Goal: Information Seeking & Learning: Learn about a topic

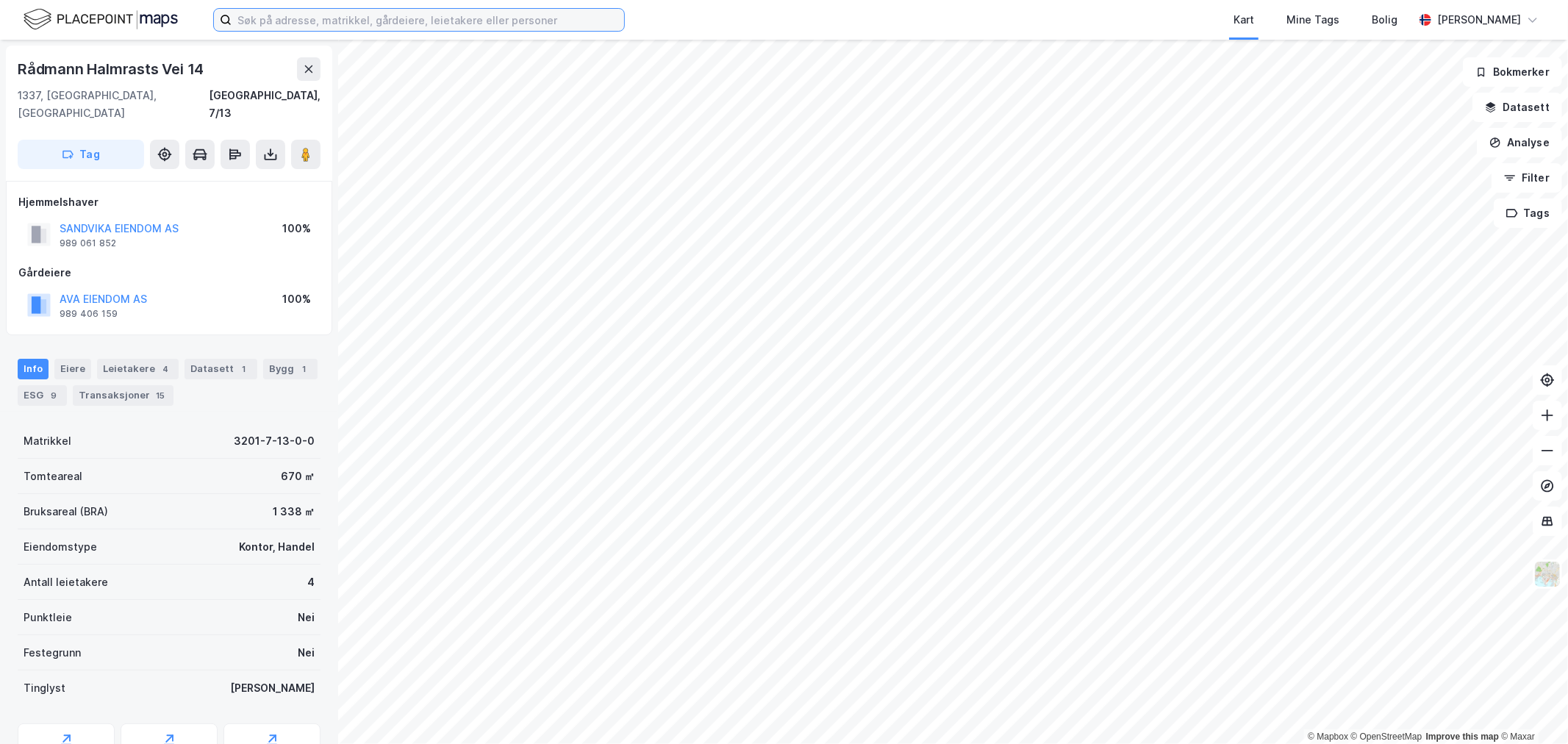
click at [299, 25] on input at bounding box center [428, 20] width 393 height 22
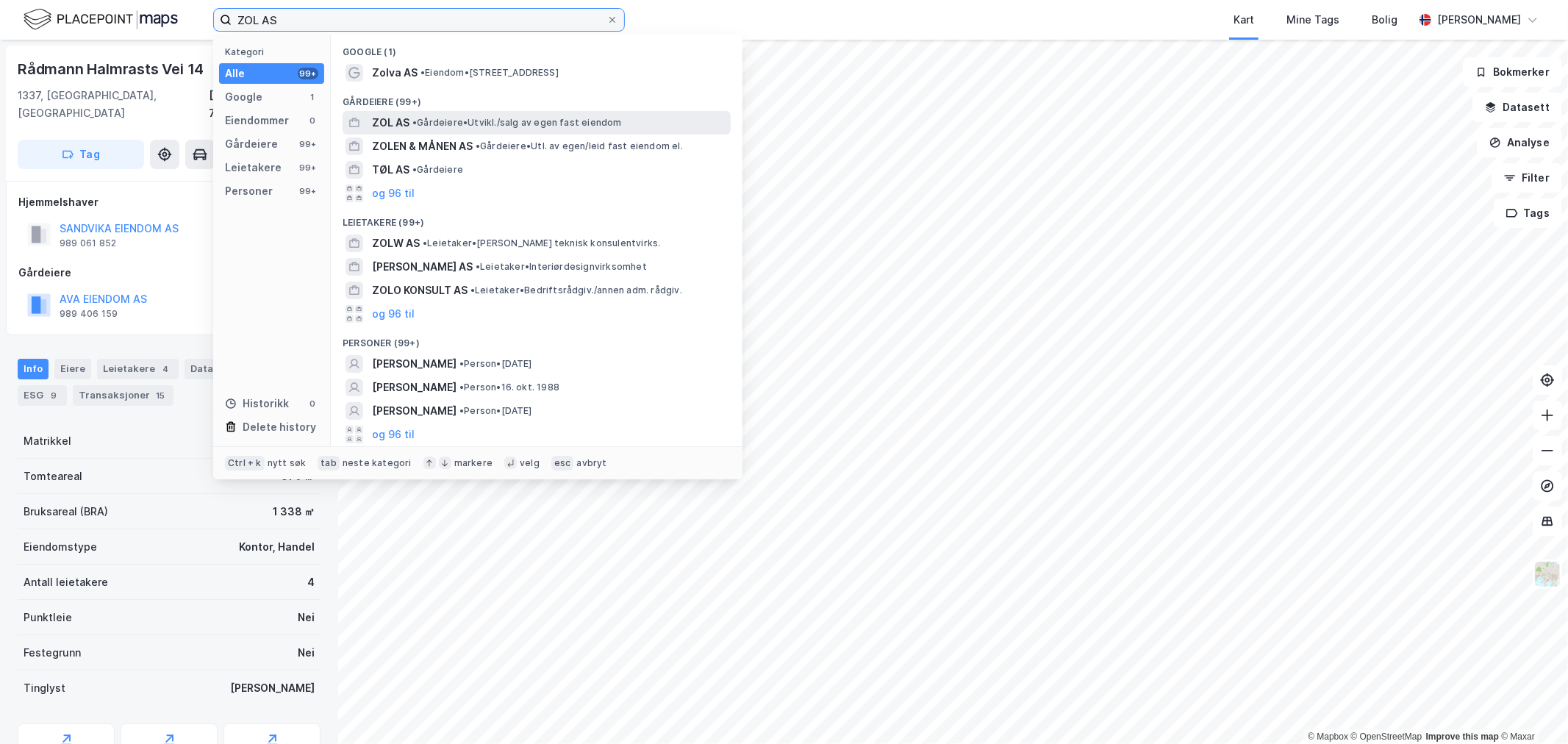
type input "ZOL AS"
click at [442, 115] on div "ZOL AS • Gårdeiere • [GEOGRAPHIC_DATA]/salg av egen fast eiendom" at bounding box center [550, 122] width 356 height 17
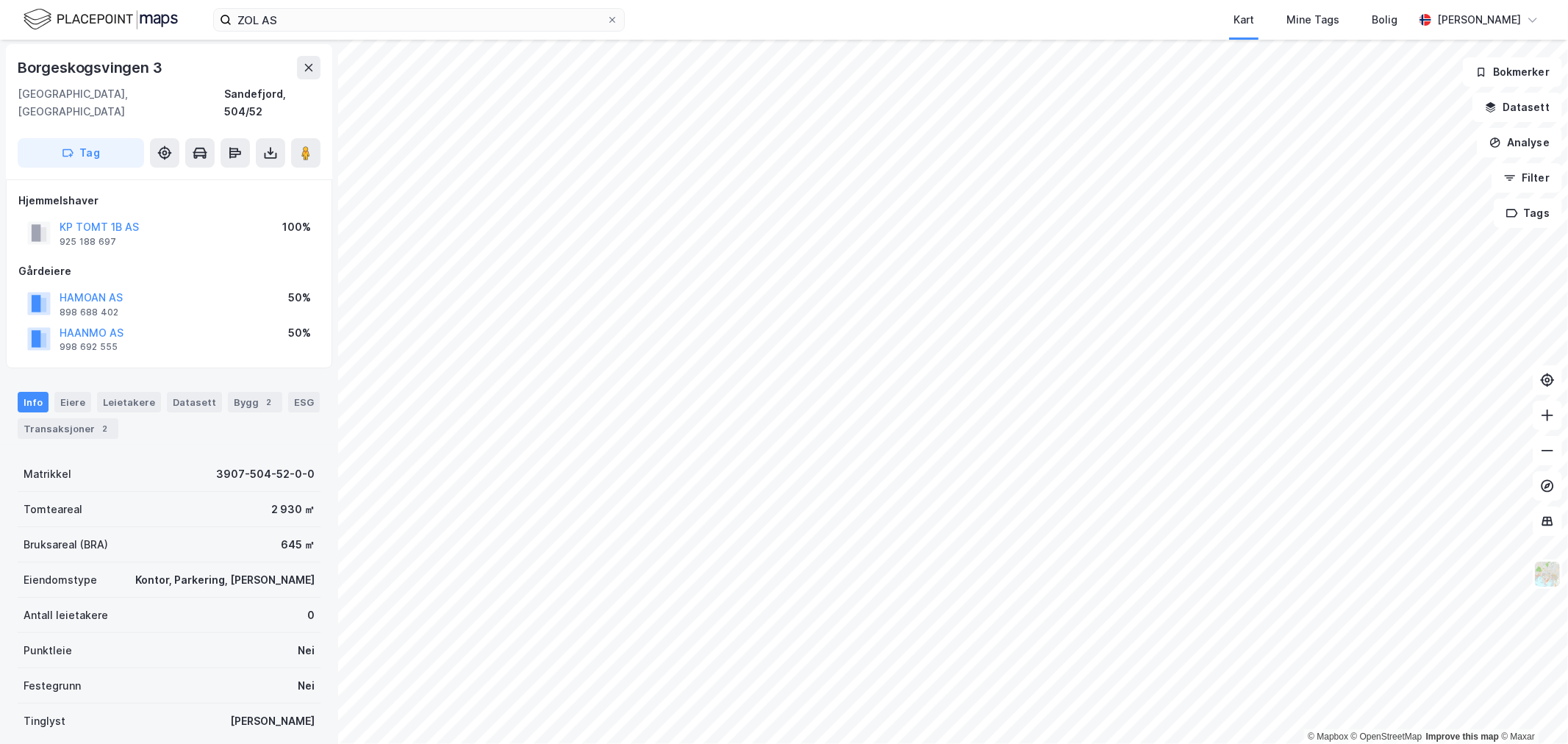
scroll to position [2, 0]
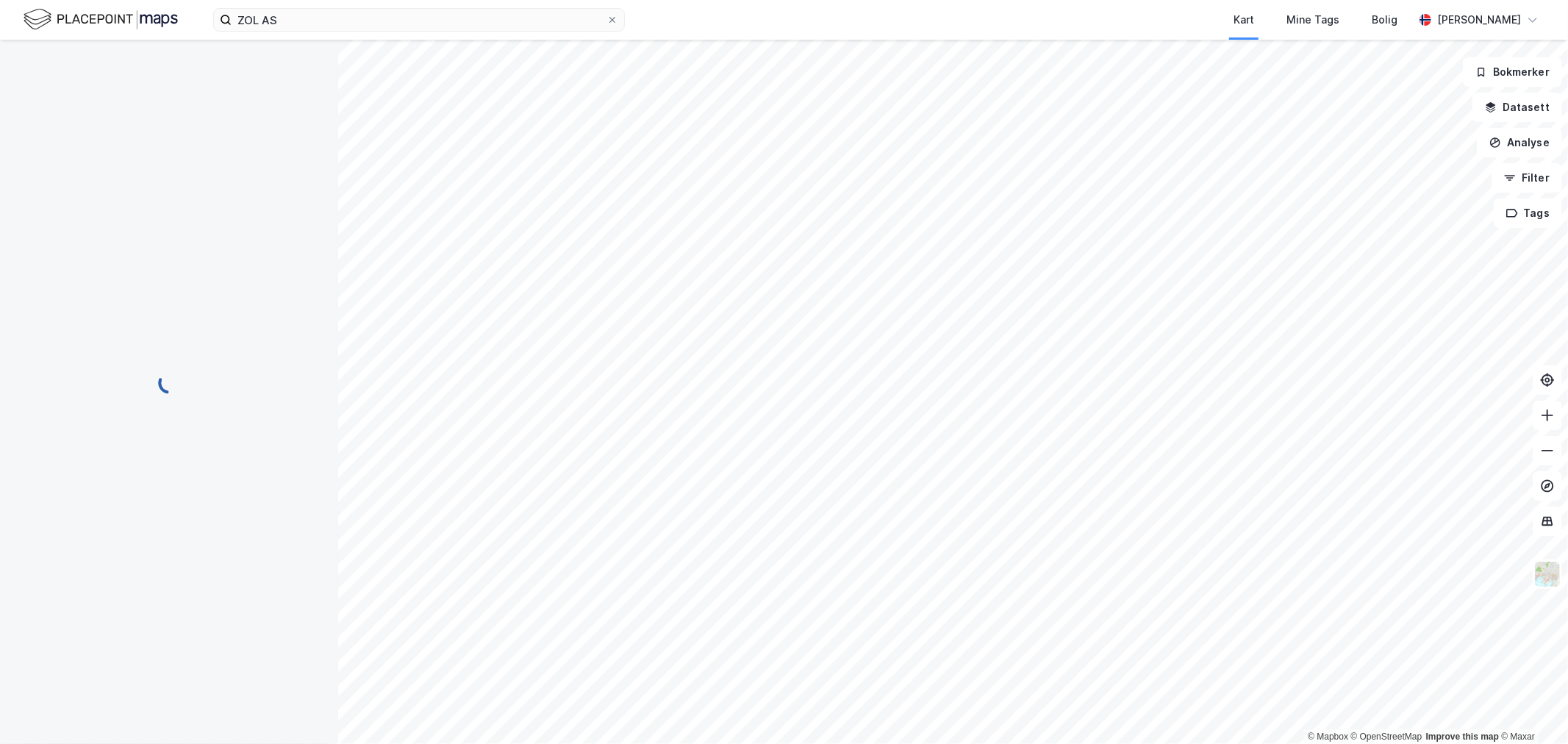
scroll to position [2, 0]
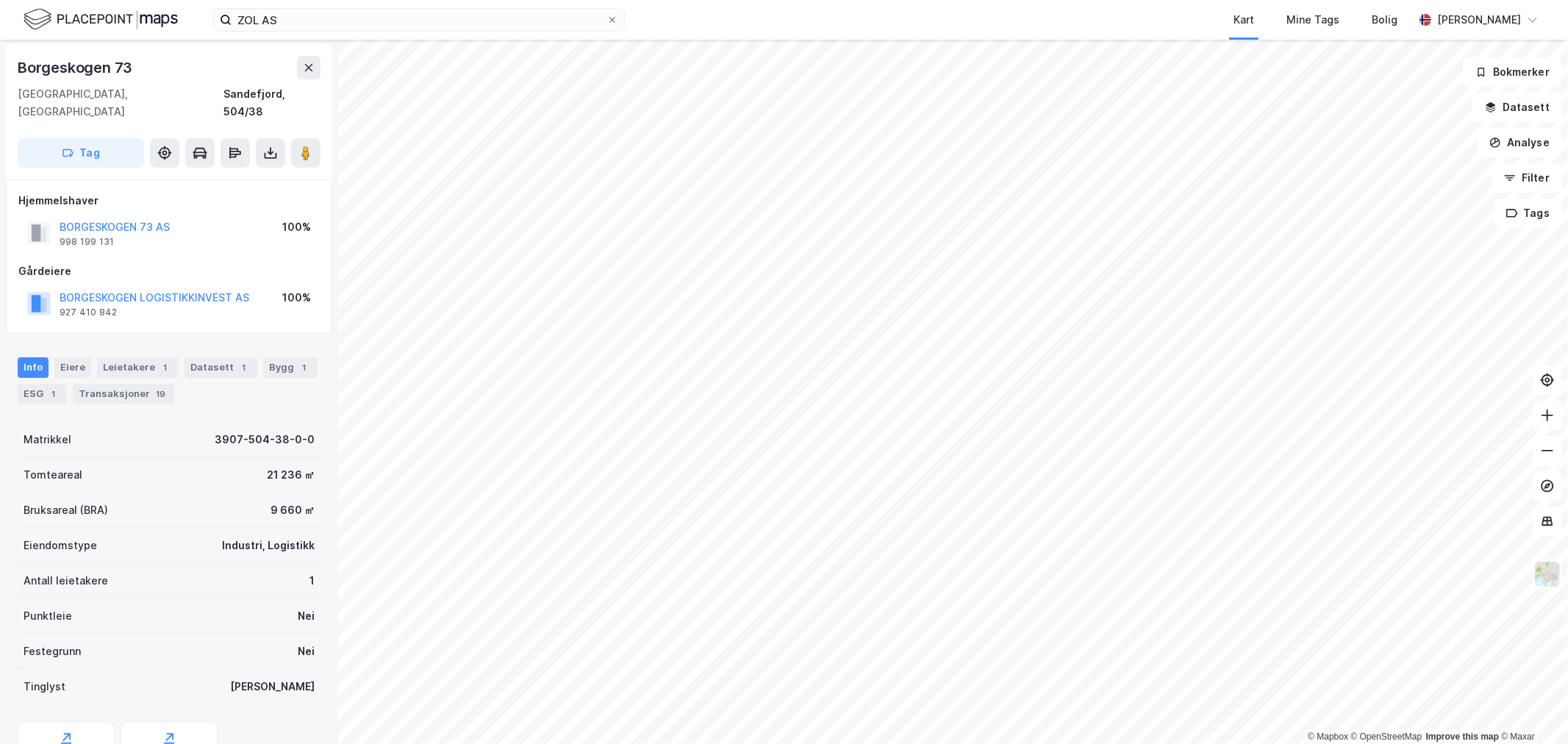
scroll to position [2, 0]
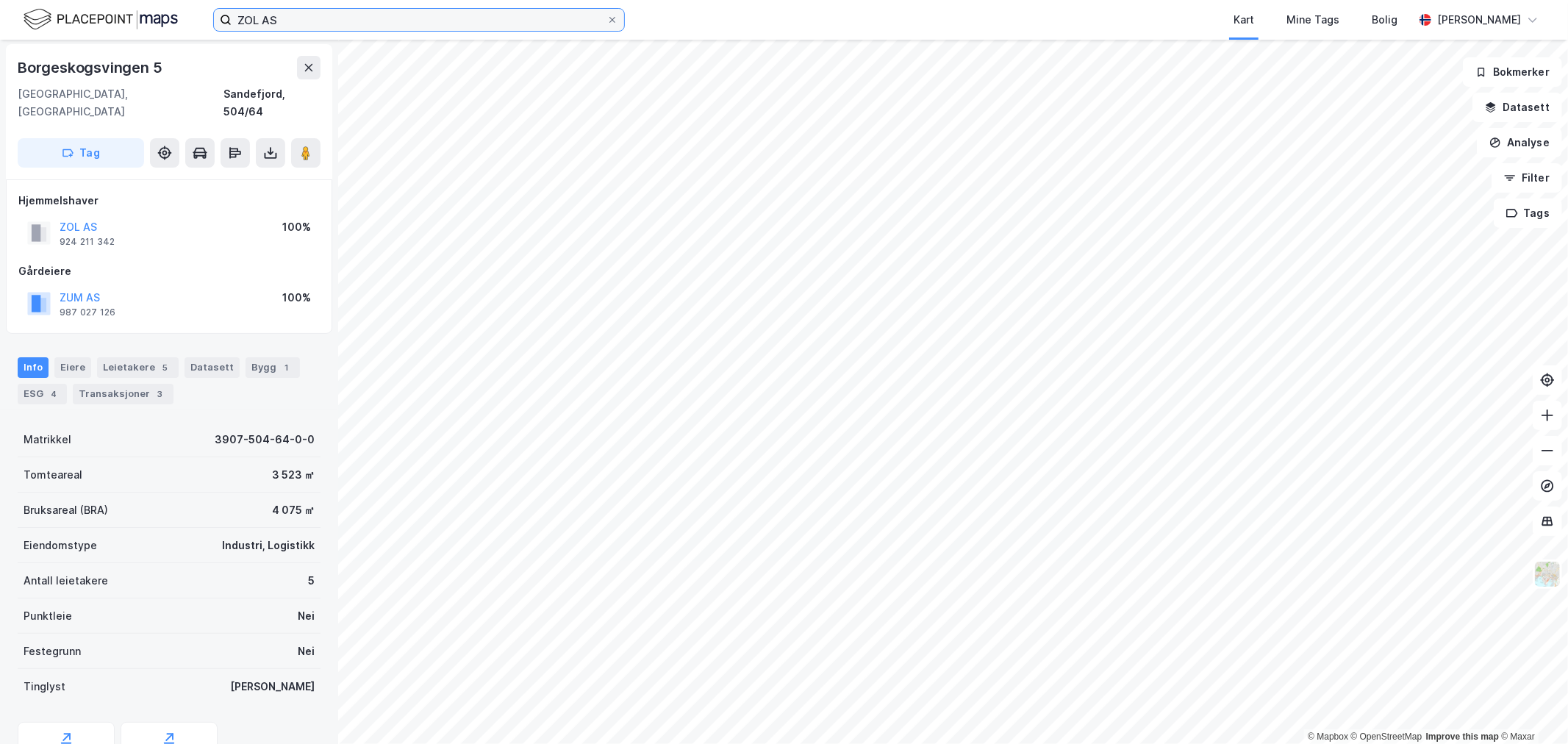
drag, startPoint x: 324, startPoint y: 16, endPoint x: 30, endPoint y: 8, distance: 294.1
click at [48, 7] on div "ZOL AS Kart Mine Tags Bolig [PERSON_NAME]" at bounding box center [784, 20] width 1568 height 40
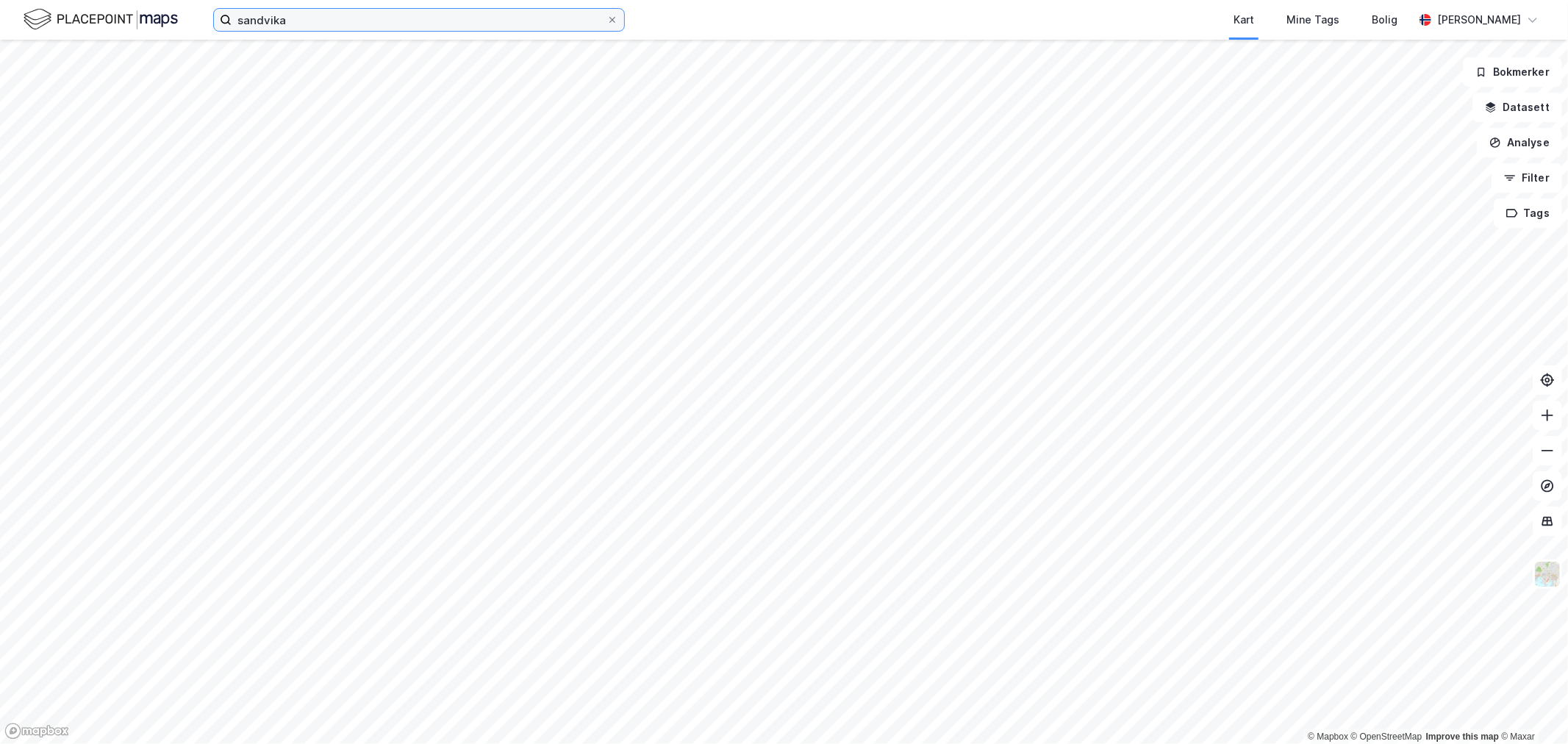
click at [302, 19] on input "sandvika" at bounding box center [419, 20] width 375 height 22
drag, startPoint x: 298, startPoint y: 19, endPoint x: 68, endPoint y: 26, distance: 230.1
click at [68, 26] on div "sandvika Kart Mine Tags Bolig [PERSON_NAME]" at bounding box center [784, 20] width 1568 height 40
click at [318, 16] on input "sandvika" at bounding box center [419, 20] width 375 height 22
click at [301, 18] on input "sandvika" at bounding box center [419, 20] width 375 height 22
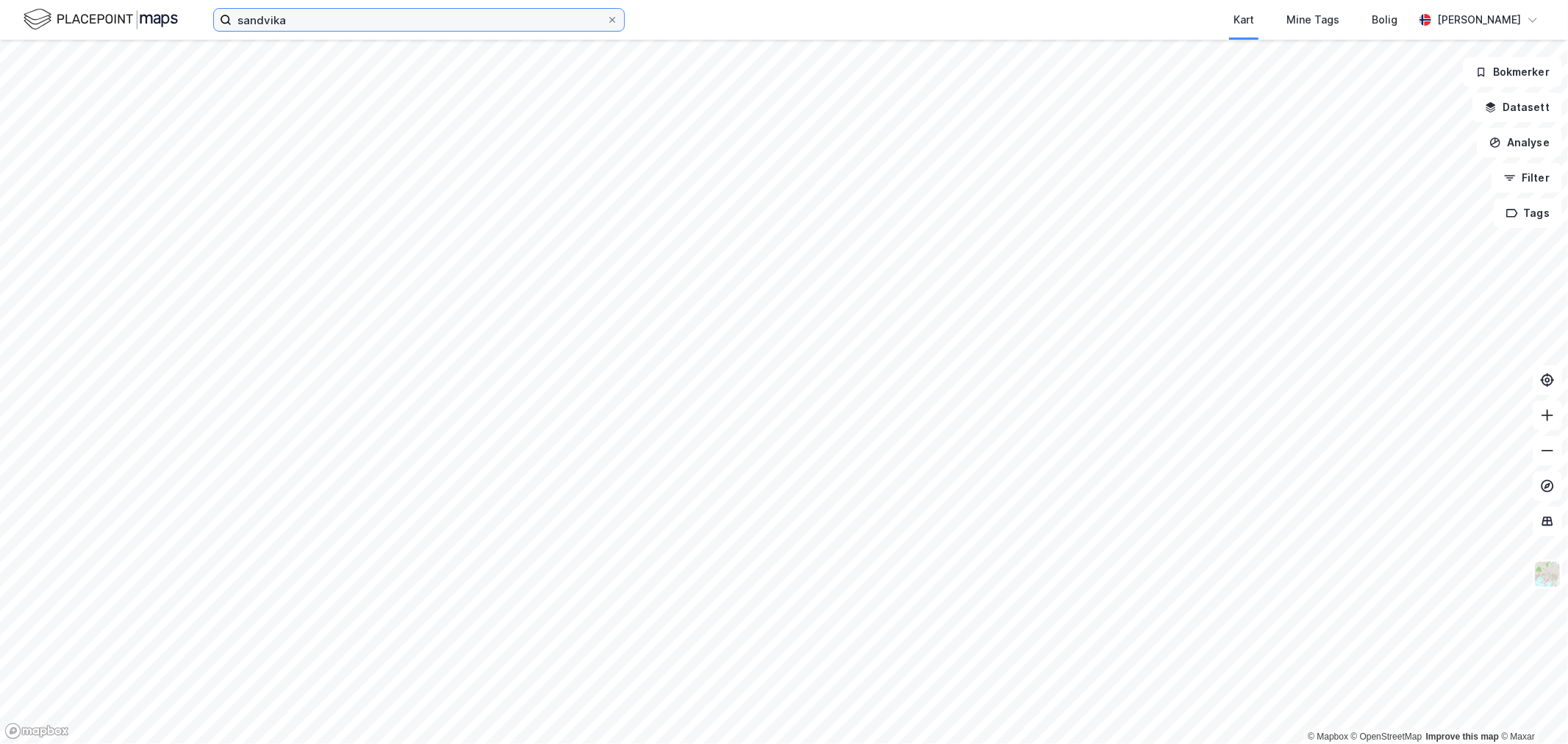
type input "sandvika"
drag, startPoint x: 401, startPoint y: 5, endPoint x: 3, endPoint y: 6, distance: 398.0
click at [3, 6] on div "sandvika Kart Mine Tags Bolig [PERSON_NAME]" at bounding box center [784, 20] width 1568 height 40
click at [596, 15] on input "sandvika" at bounding box center [419, 20] width 375 height 22
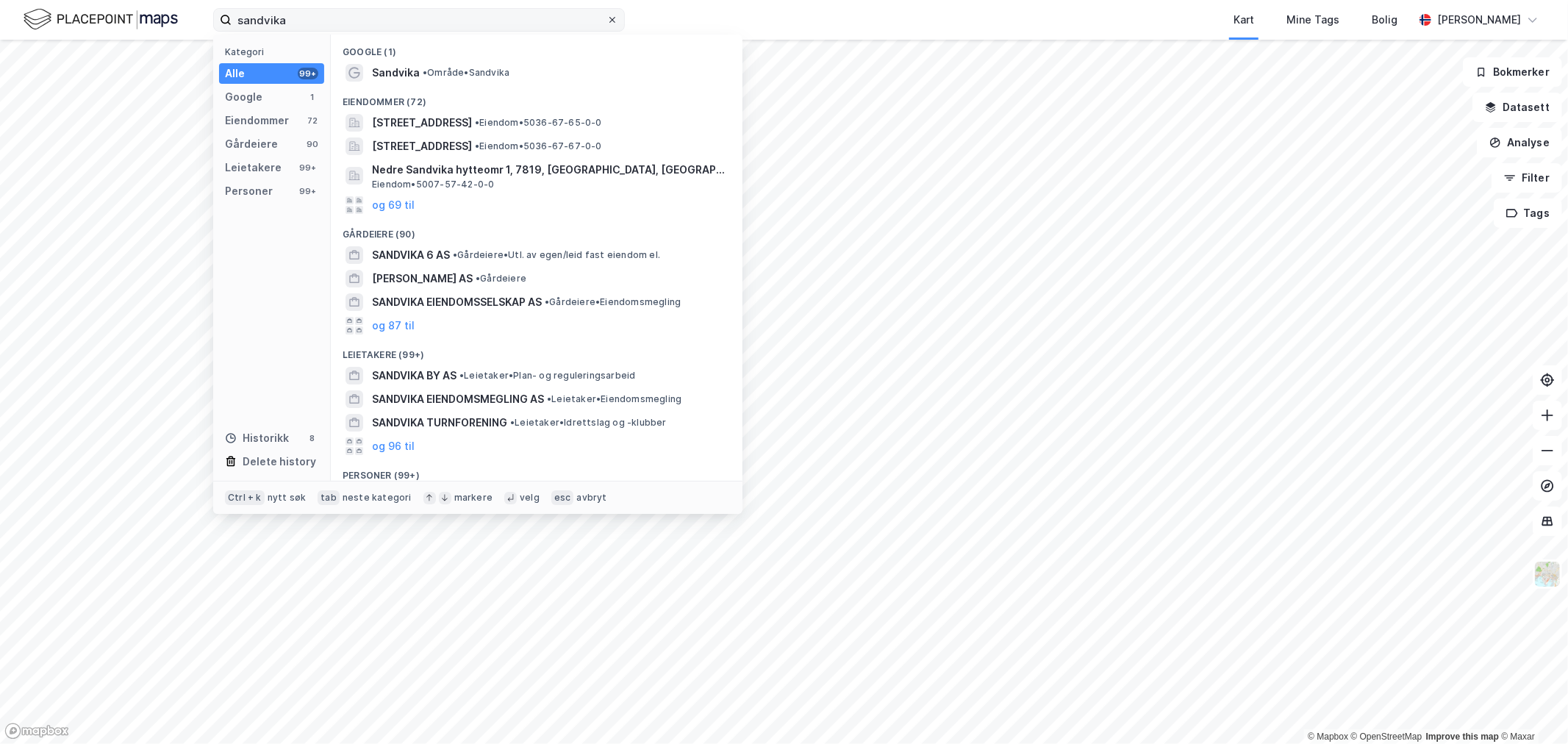
click at [617, 21] on span at bounding box center [612, 20] width 12 height 12
click at [607, 21] on input "sandvika" at bounding box center [419, 20] width 375 height 22
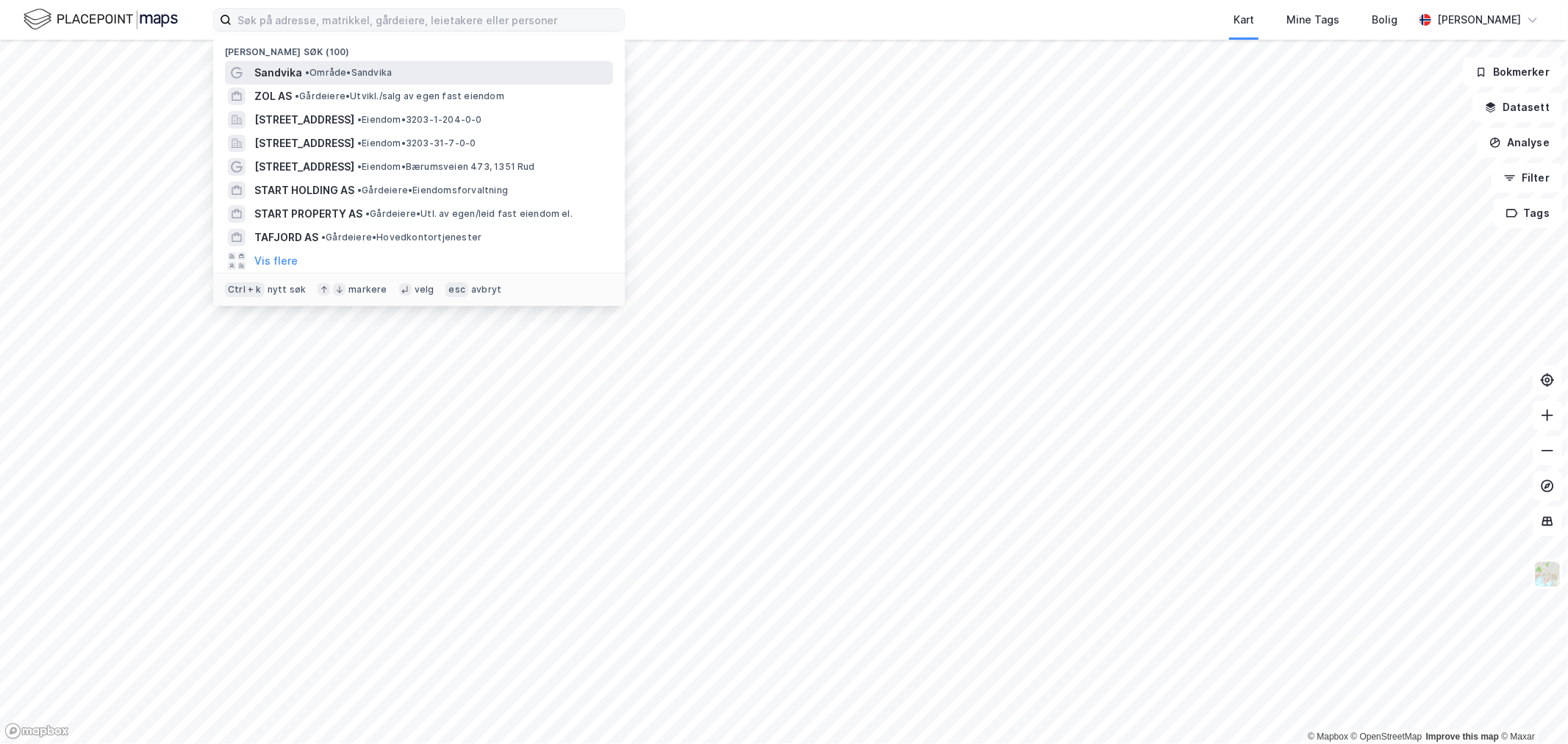
click at [316, 64] on div "Sandvika • Område • [GEOGRAPHIC_DATA]" at bounding box center [432, 73] width 356 height 17
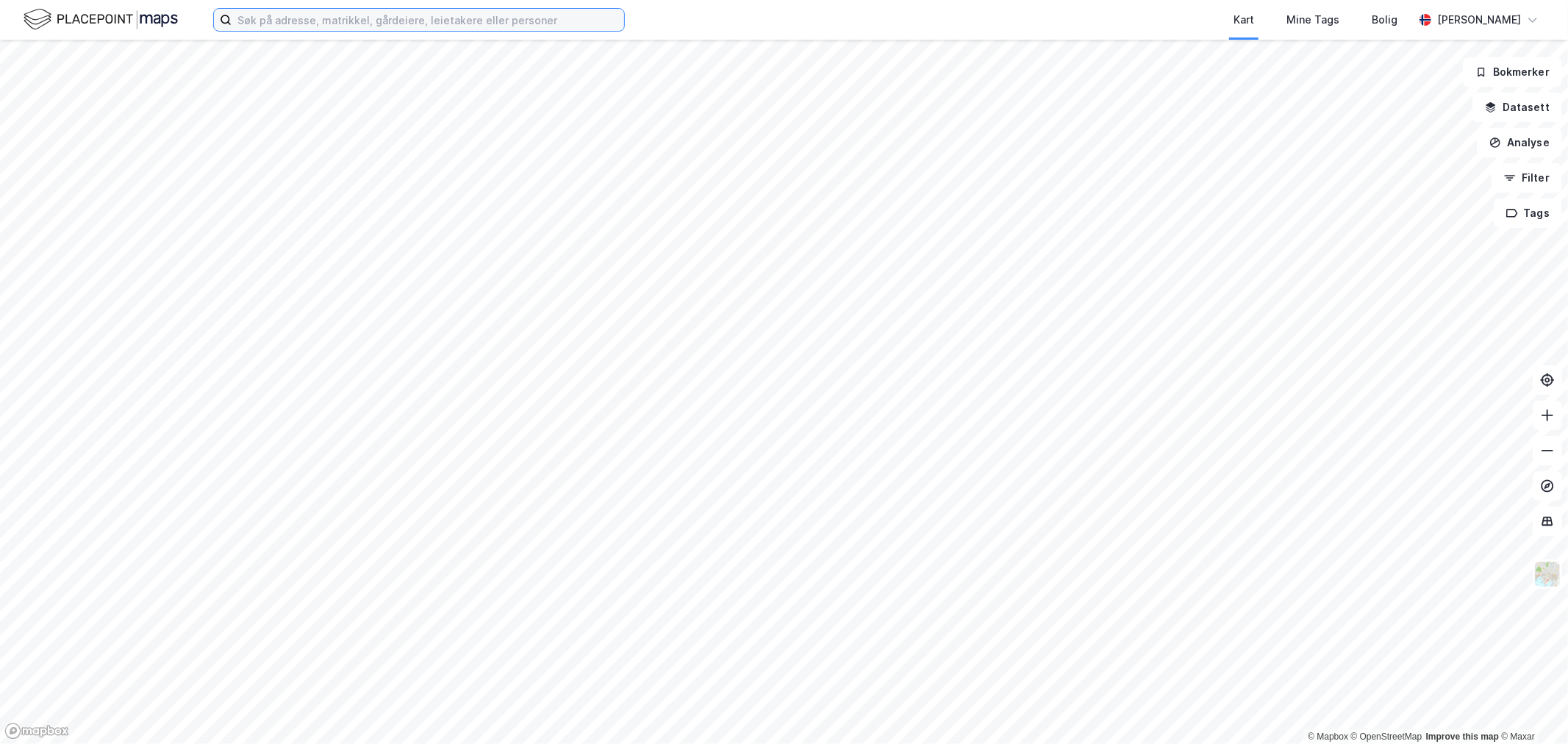
click at [325, 18] on input at bounding box center [428, 20] width 393 height 22
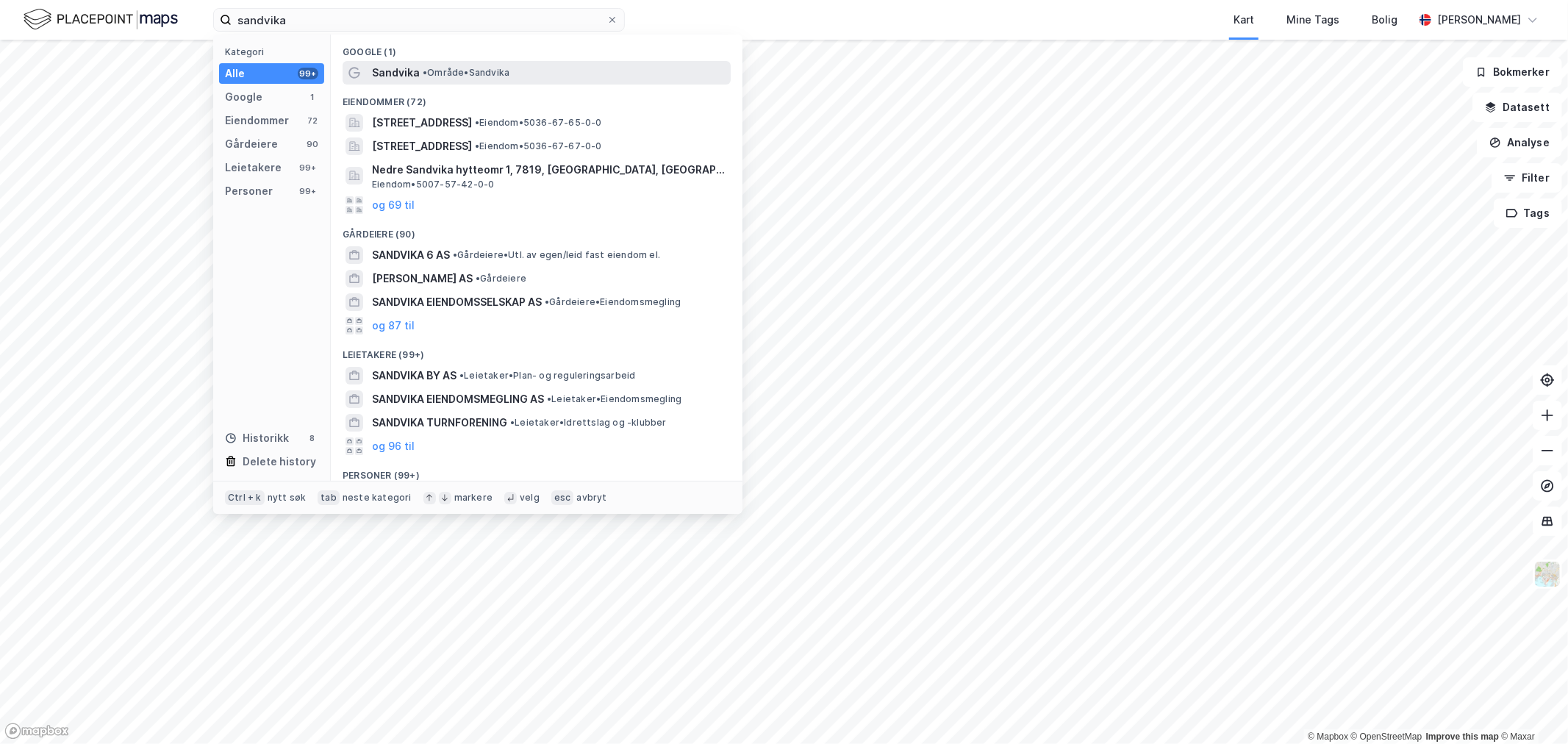
click at [414, 64] on span "Sandvika" at bounding box center [396, 73] width 48 height 17
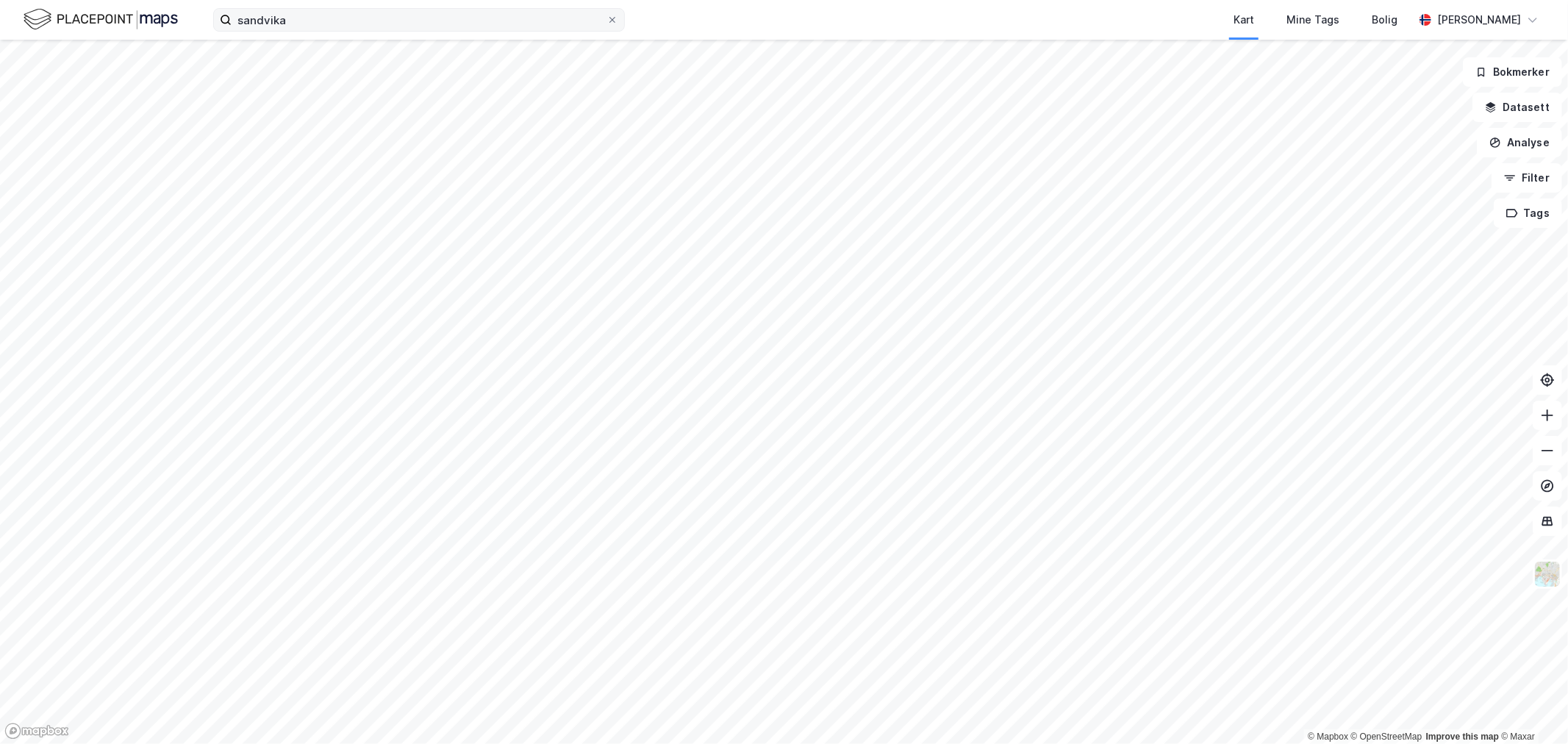
click at [316, 31] on label "sandvika" at bounding box center [418, 20] width 412 height 24
click at [316, 31] on input "sandvika" at bounding box center [419, 20] width 375 height 22
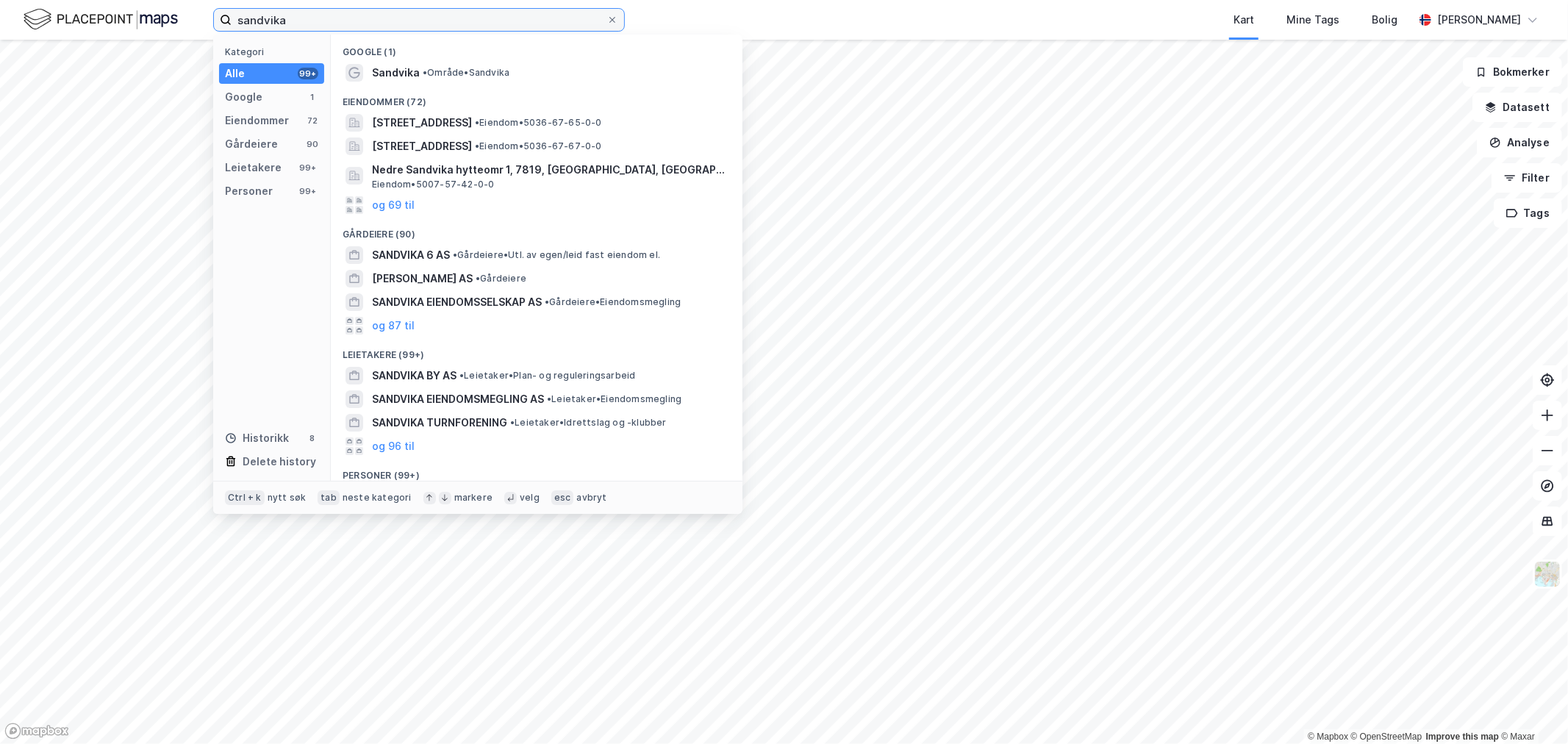
click at [325, 24] on input "sandvika" at bounding box center [419, 20] width 375 height 22
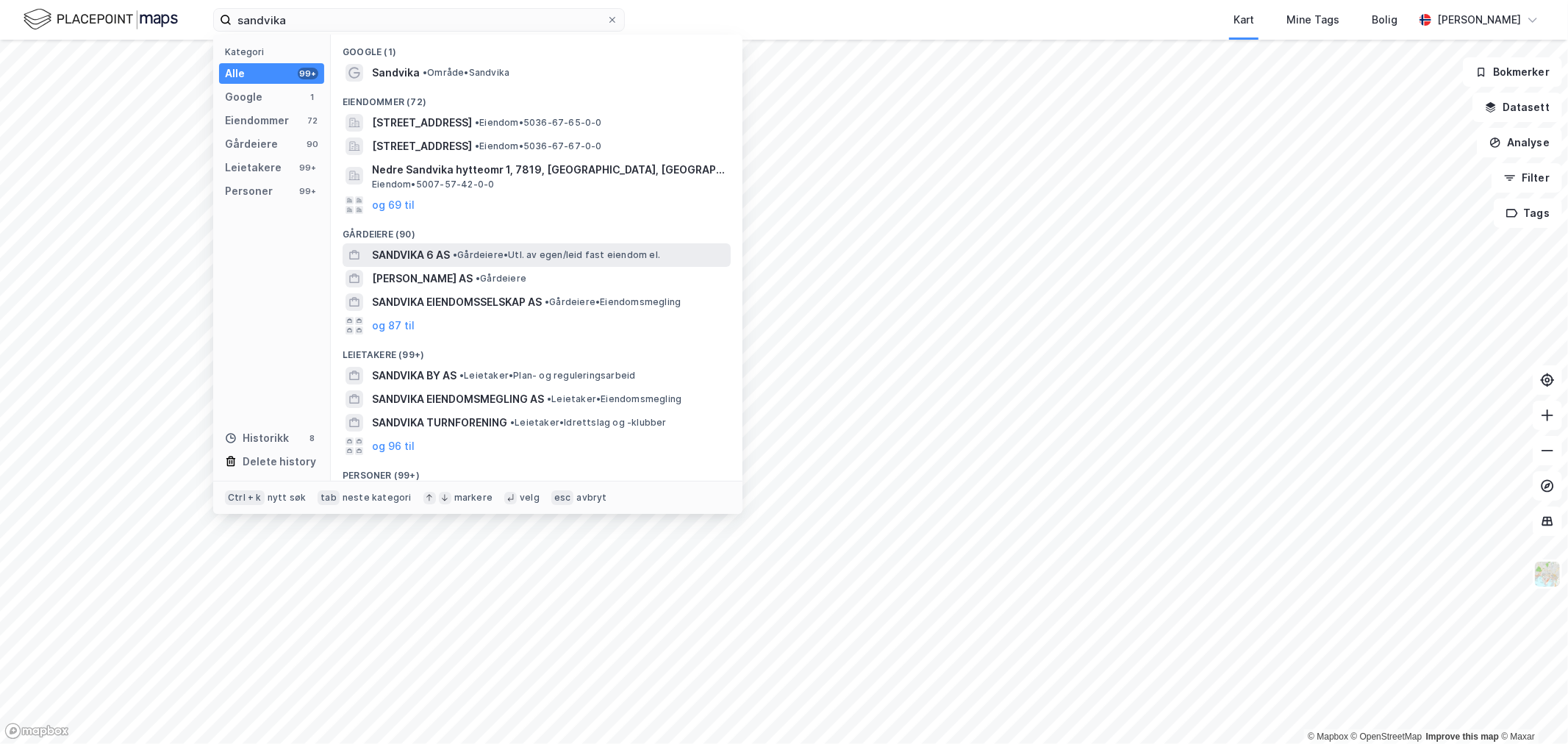
click at [453, 256] on span "•" at bounding box center [455, 254] width 4 height 11
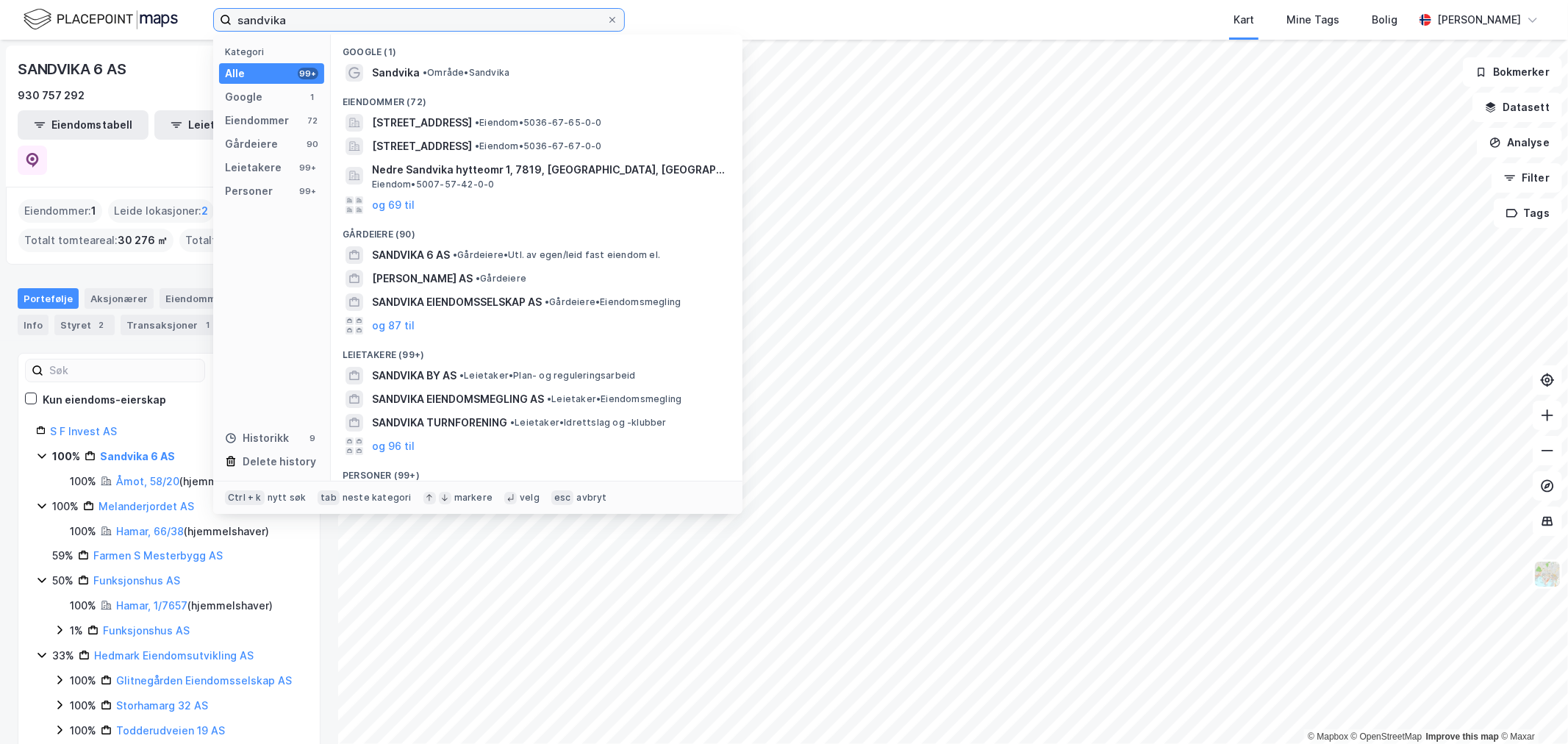
click at [321, 23] on input "sandvika" at bounding box center [419, 20] width 375 height 22
drag, startPoint x: 346, startPoint y: 27, endPoint x: 151, endPoint y: 31, distance: 195.0
click at [133, 31] on div "sandvika Kategori Alle 99+ Google 1 Eiendommer 72 Gårdeiere 90 Leietakere 99+ P…" at bounding box center [784, 20] width 1568 height 40
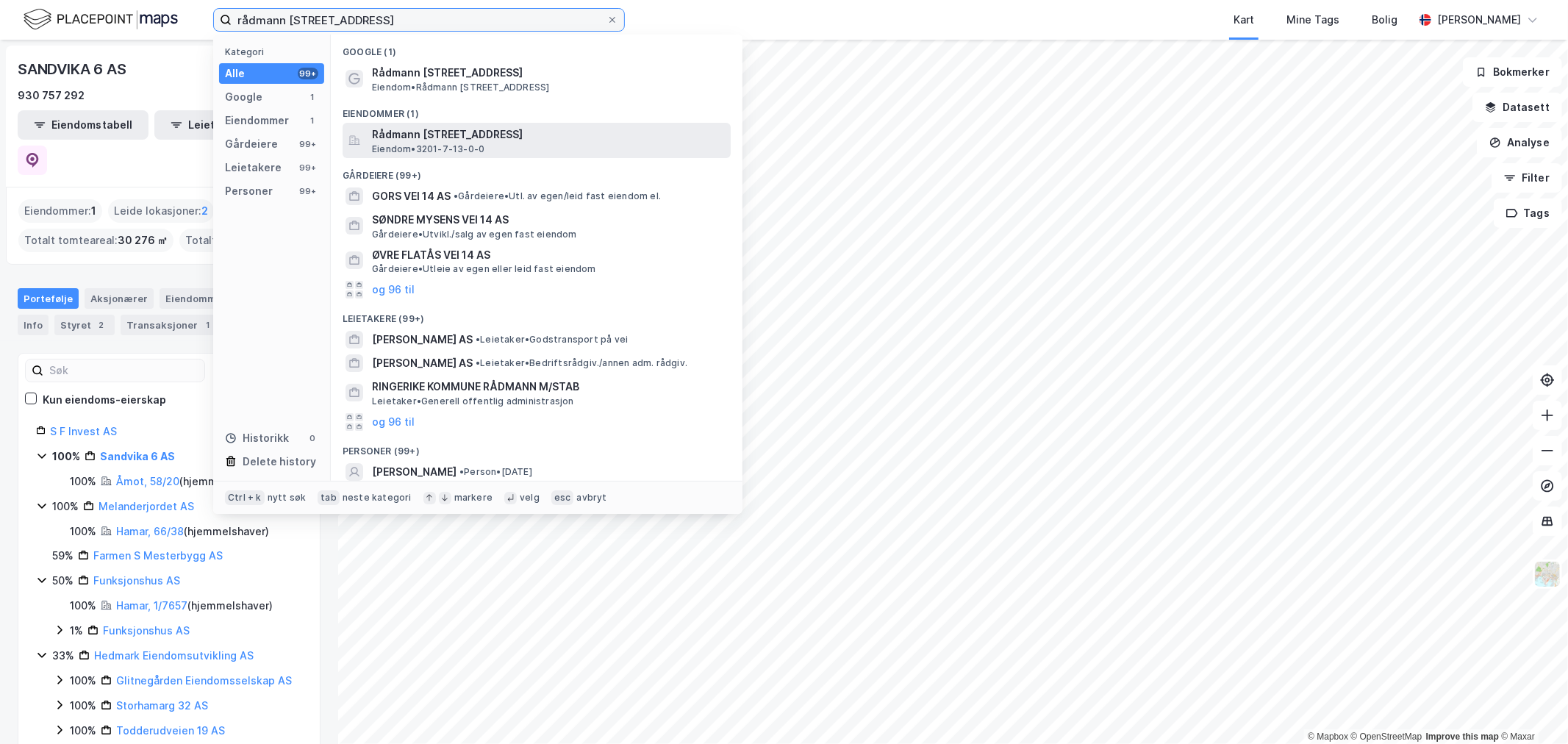
type input "rådmann [STREET_ADDRESS]"
click at [458, 132] on span "Rådmann [STREET_ADDRESS]" at bounding box center [549, 134] width 353 height 17
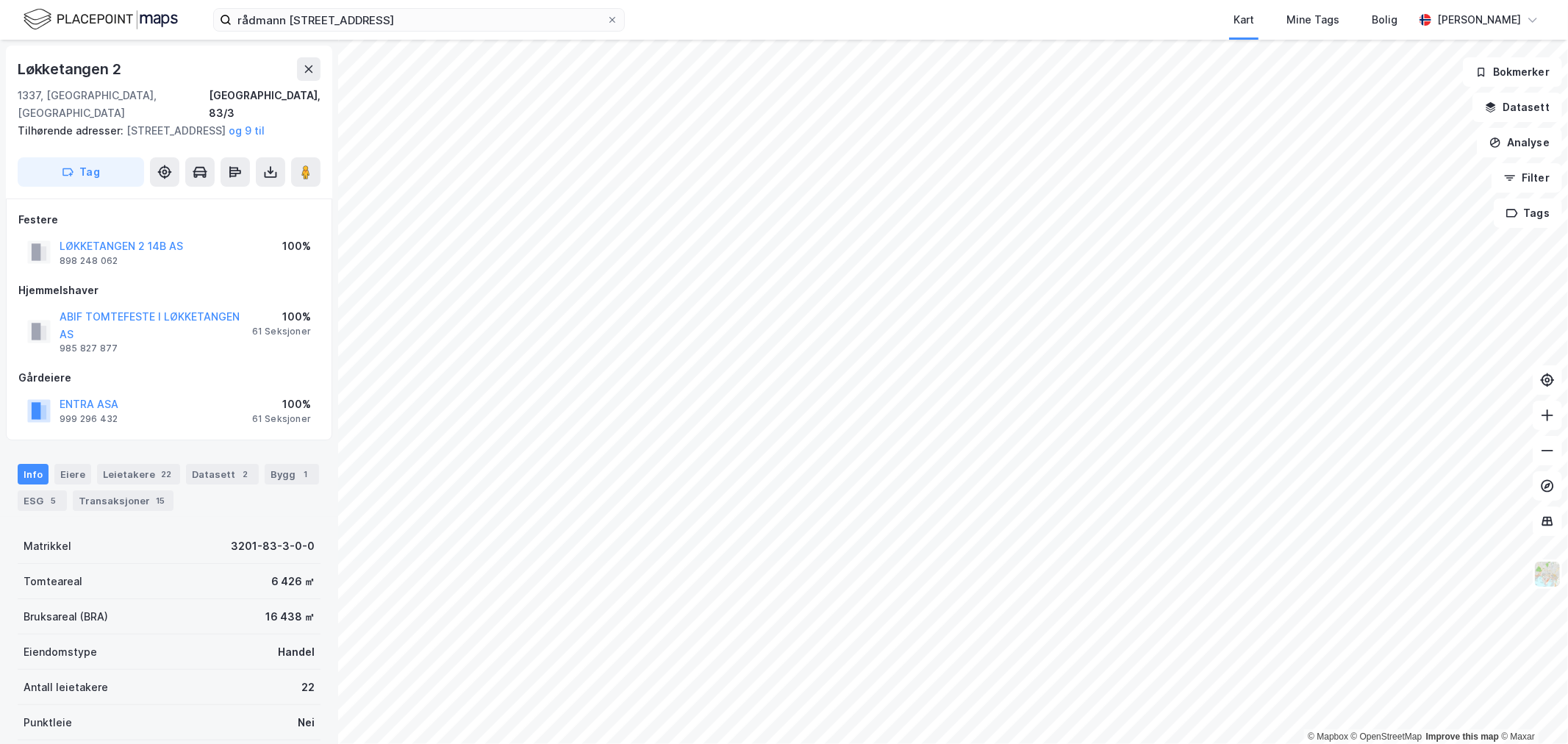
scroll to position [2, 0]
click at [313, 70] on icon at bounding box center [309, 68] width 12 height 12
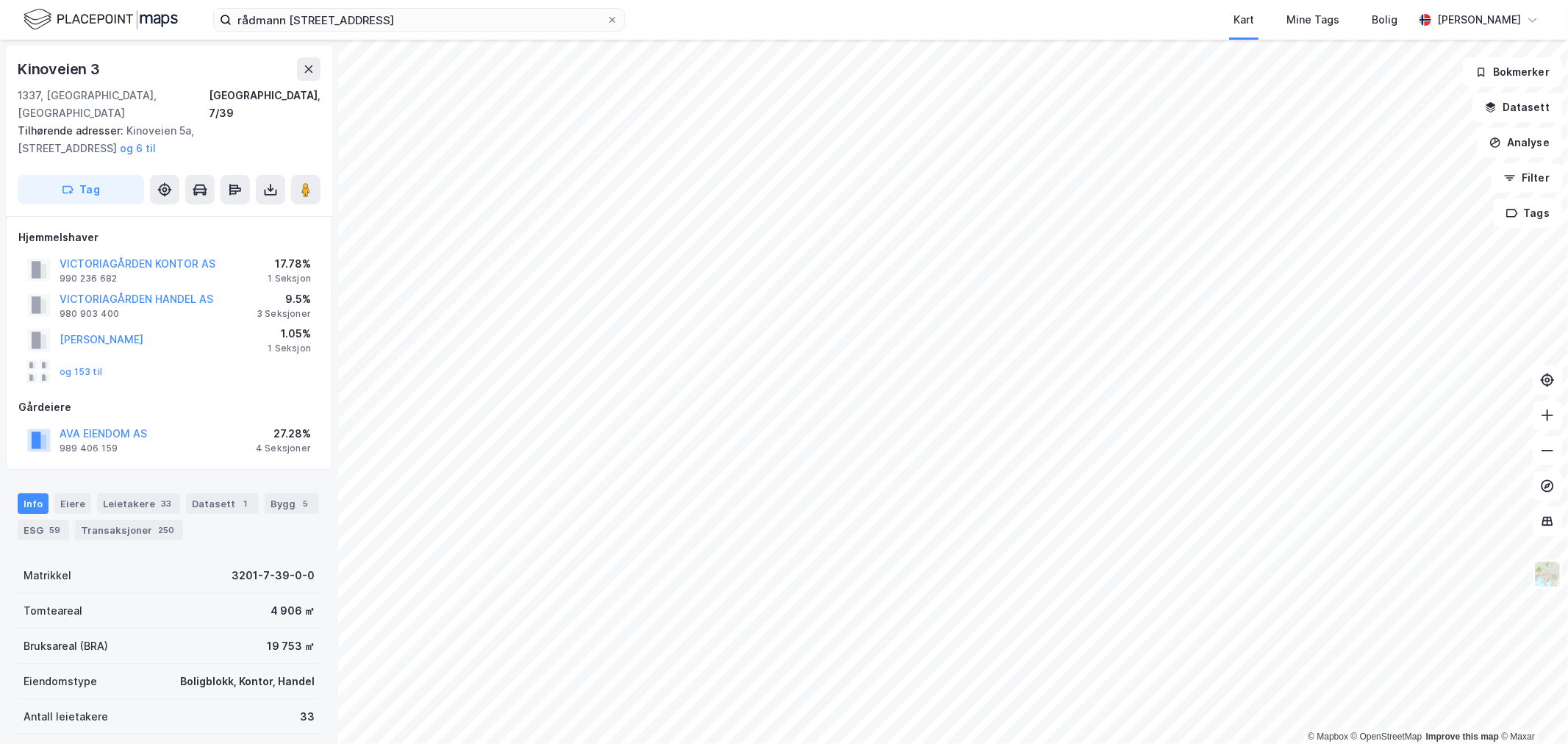
scroll to position [2, 0]
click at [328, 453] on div "© Mapbox © OpenStreetMap Improve this map © Maxar [STREET_ADDRESS] Tilhørende a…" at bounding box center [784, 392] width 1568 height 704
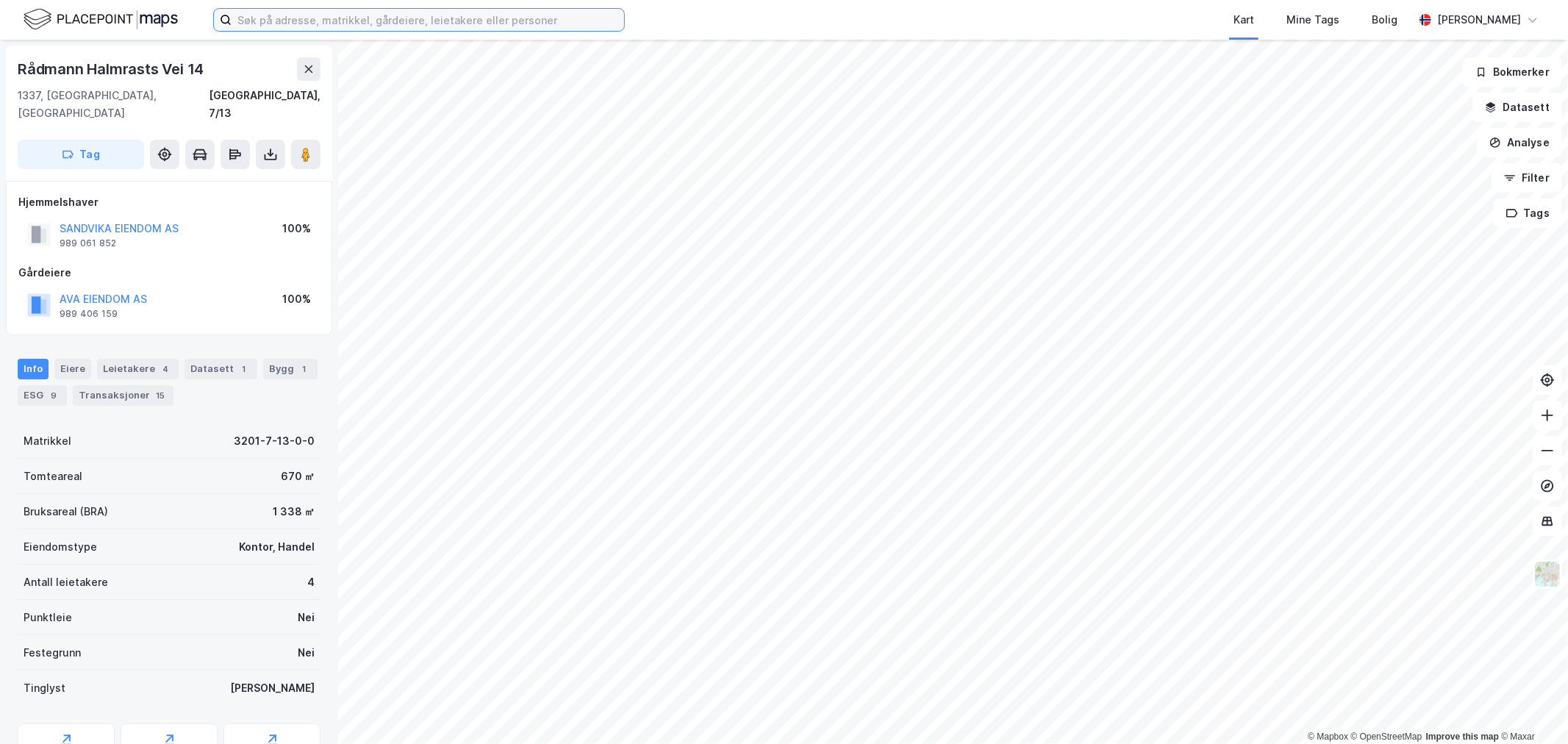
click at [519, 18] on input at bounding box center [428, 20] width 393 height 22
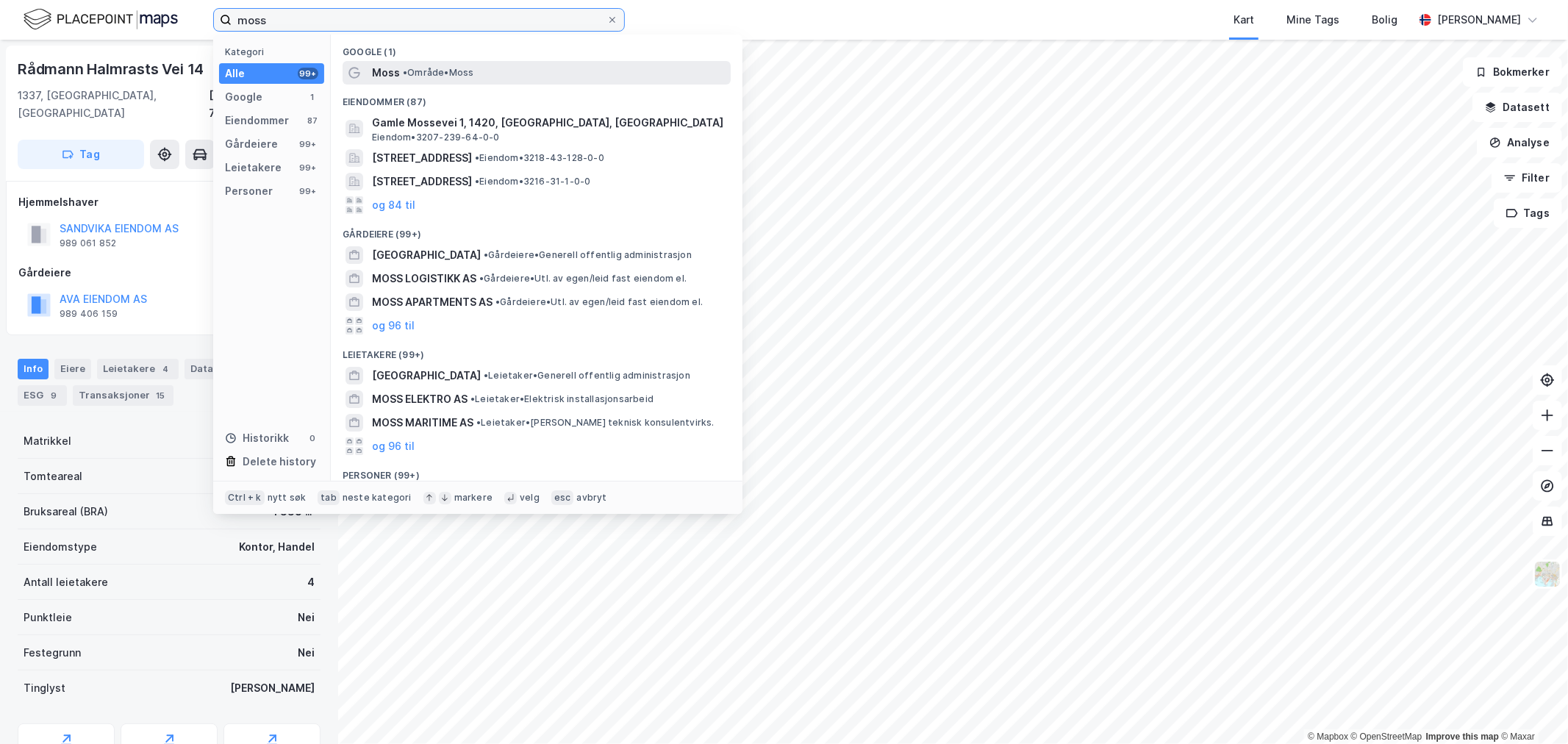
type input "moss"
click at [423, 76] on span "• Område • Moss" at bounding box center [438, 73] width 71 height 12
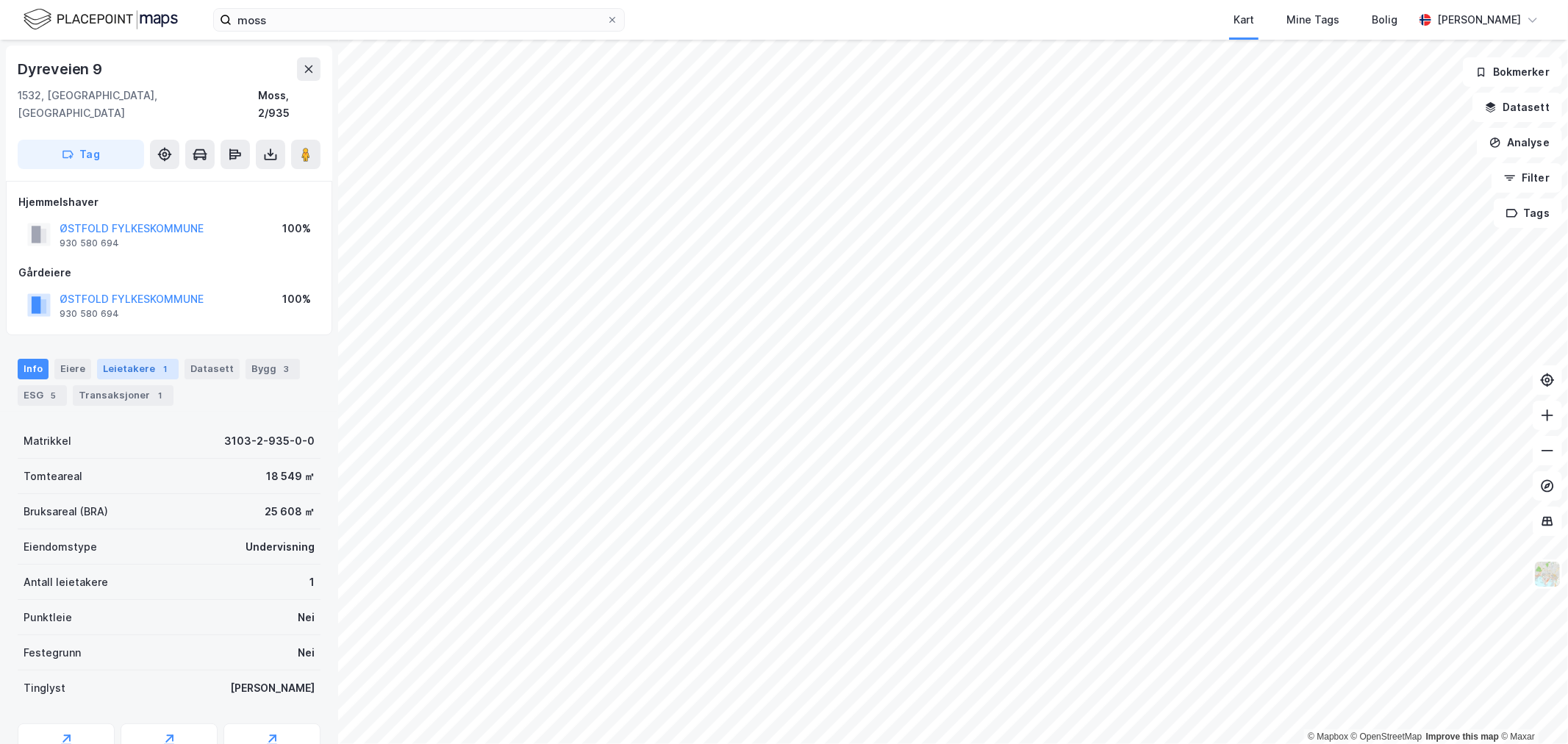
click at [124, 359] on div "Leietakere 1" at bounding box center [138, 369] width 82 height 21
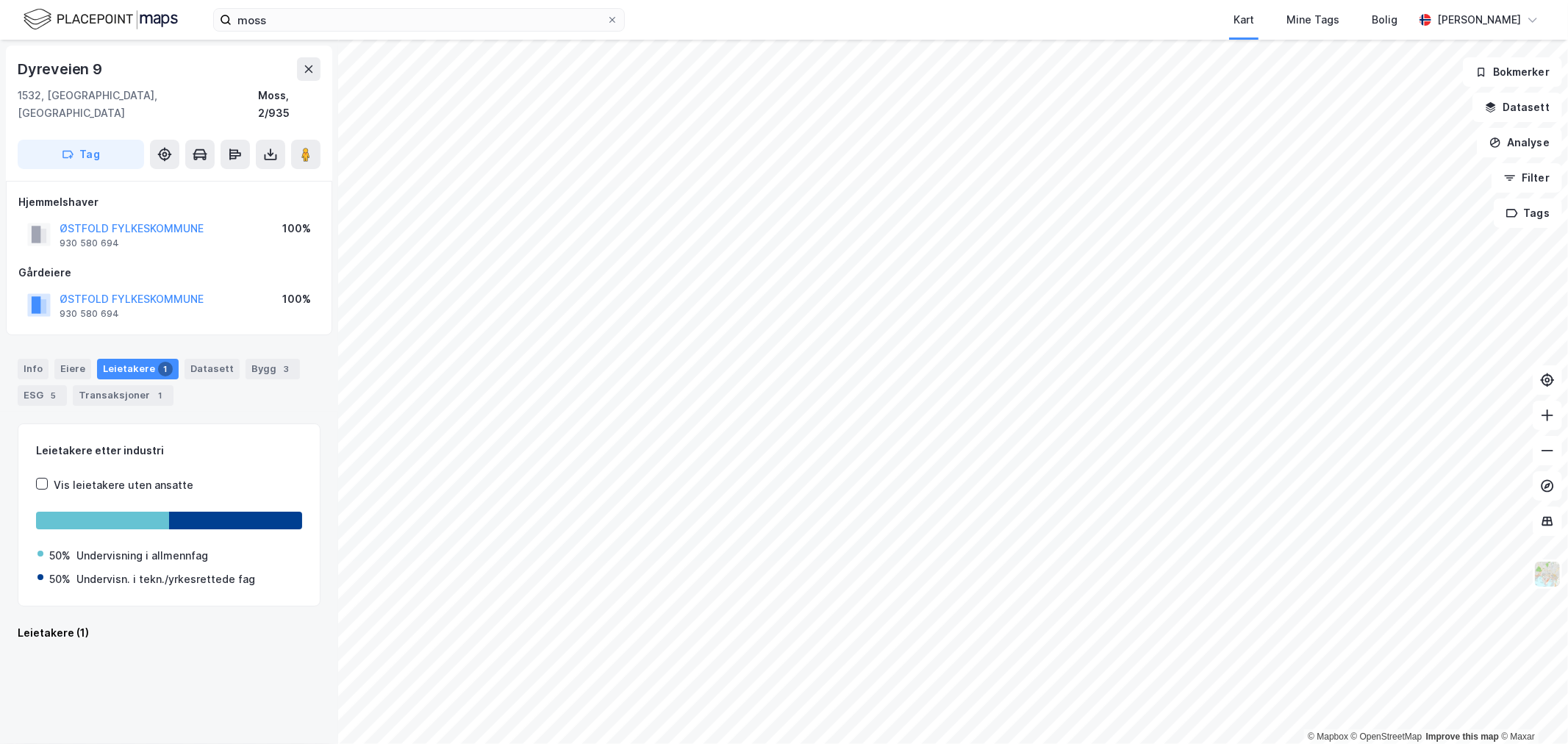
click at [138, 359] on div "Leietakere 1" at bounding box center [138, 369] width 82 height 21
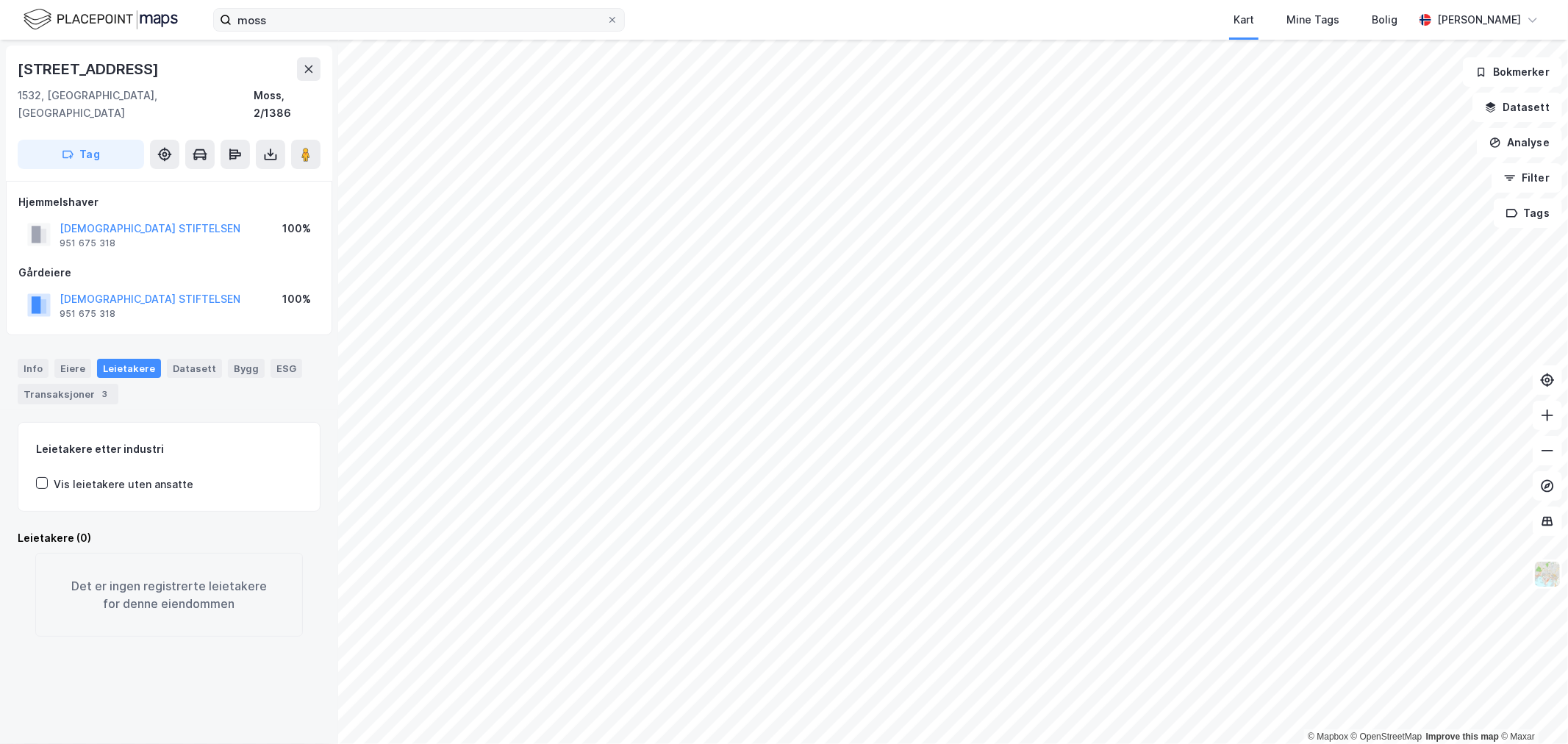
click at [603, 10] on div "moss Kart Mine Tags Bolig [PERSON_NAME] © Mapbox © OpenStreetMap Improve this m…" at bounding box center [784, 372] width 1568 height 744
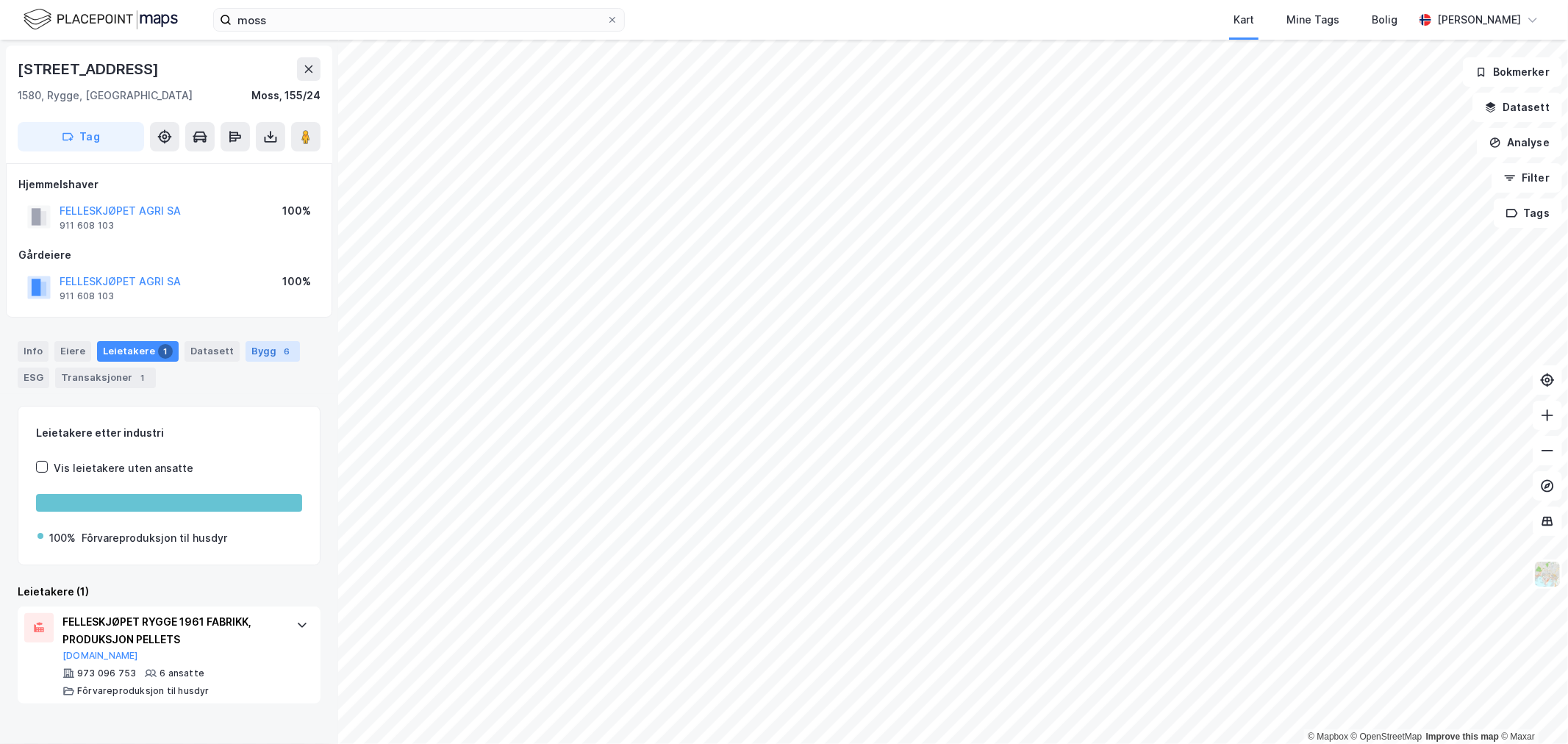
click at [246, 351] on div "Bygg 6" at bounding box center [273, 351] width 54 height 21
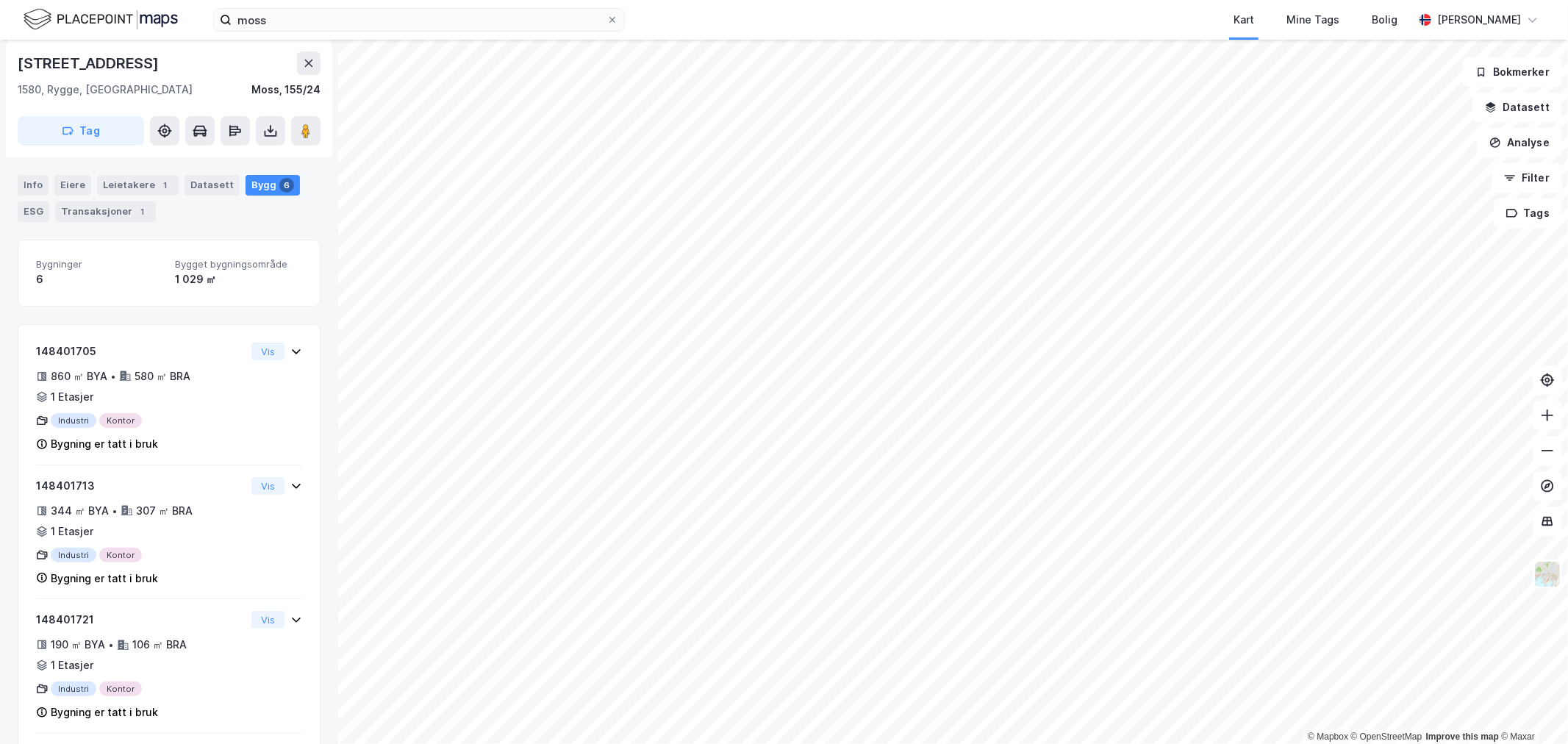
scroll to position [133, 0]
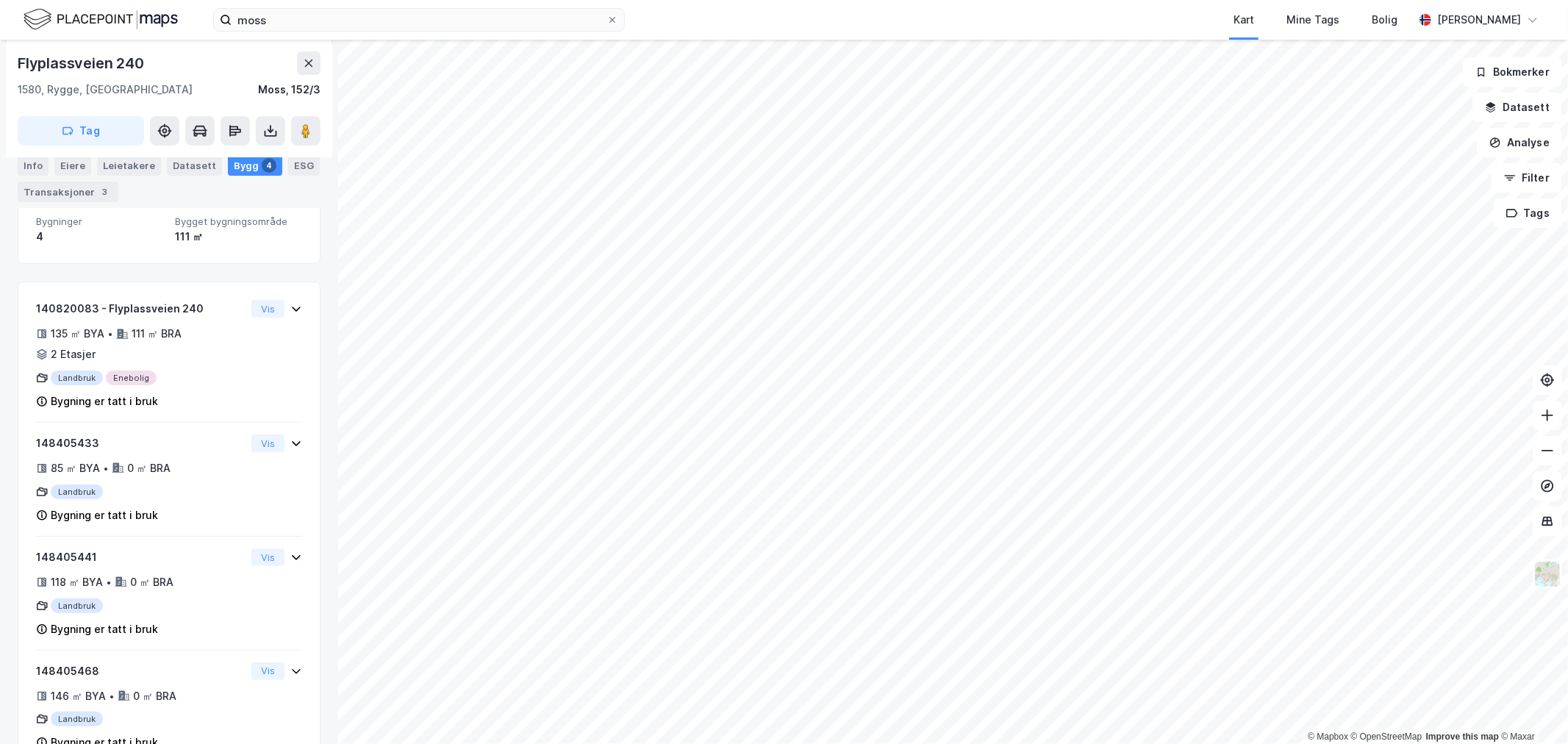
scroll to position [177, 0]
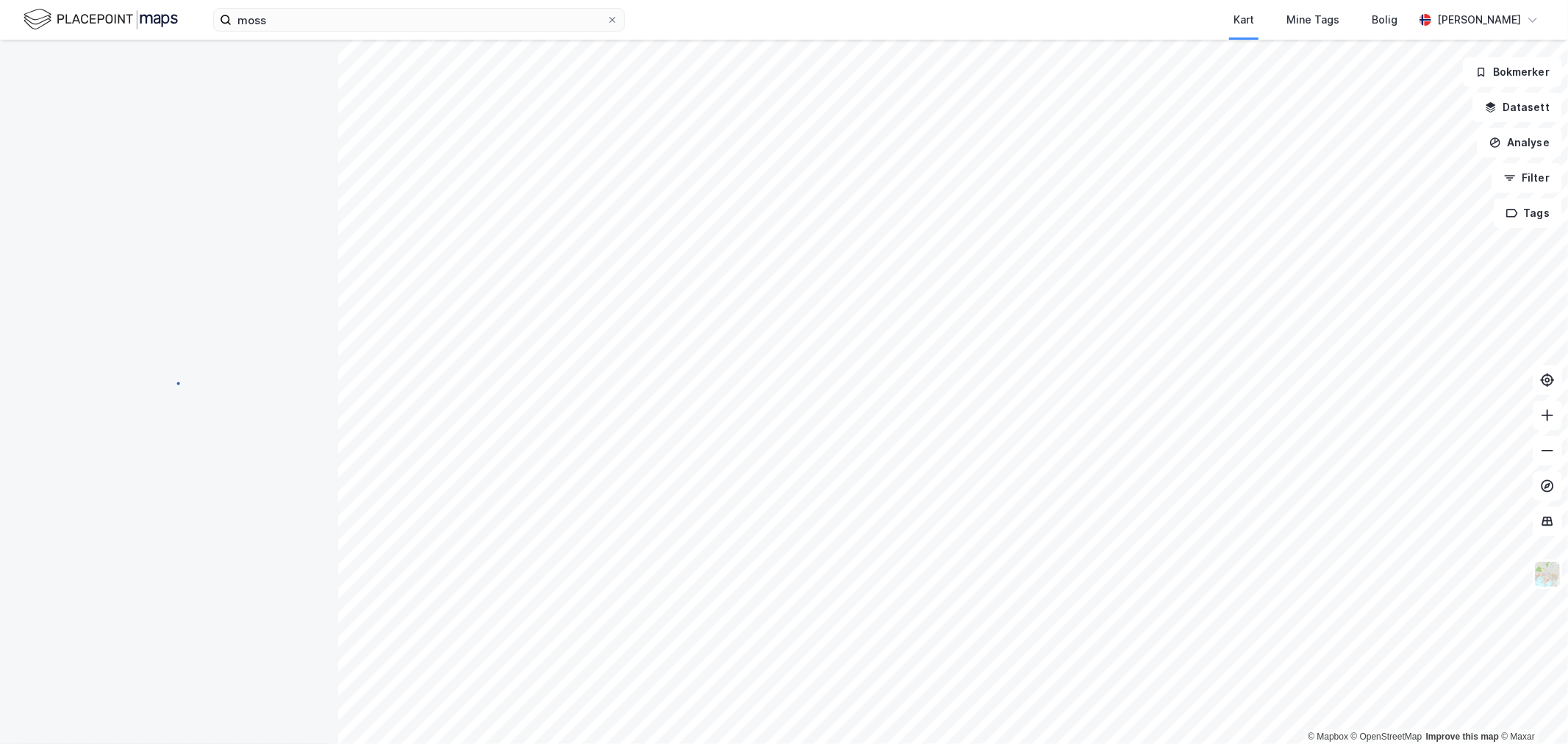
scroll to position [177, 0]
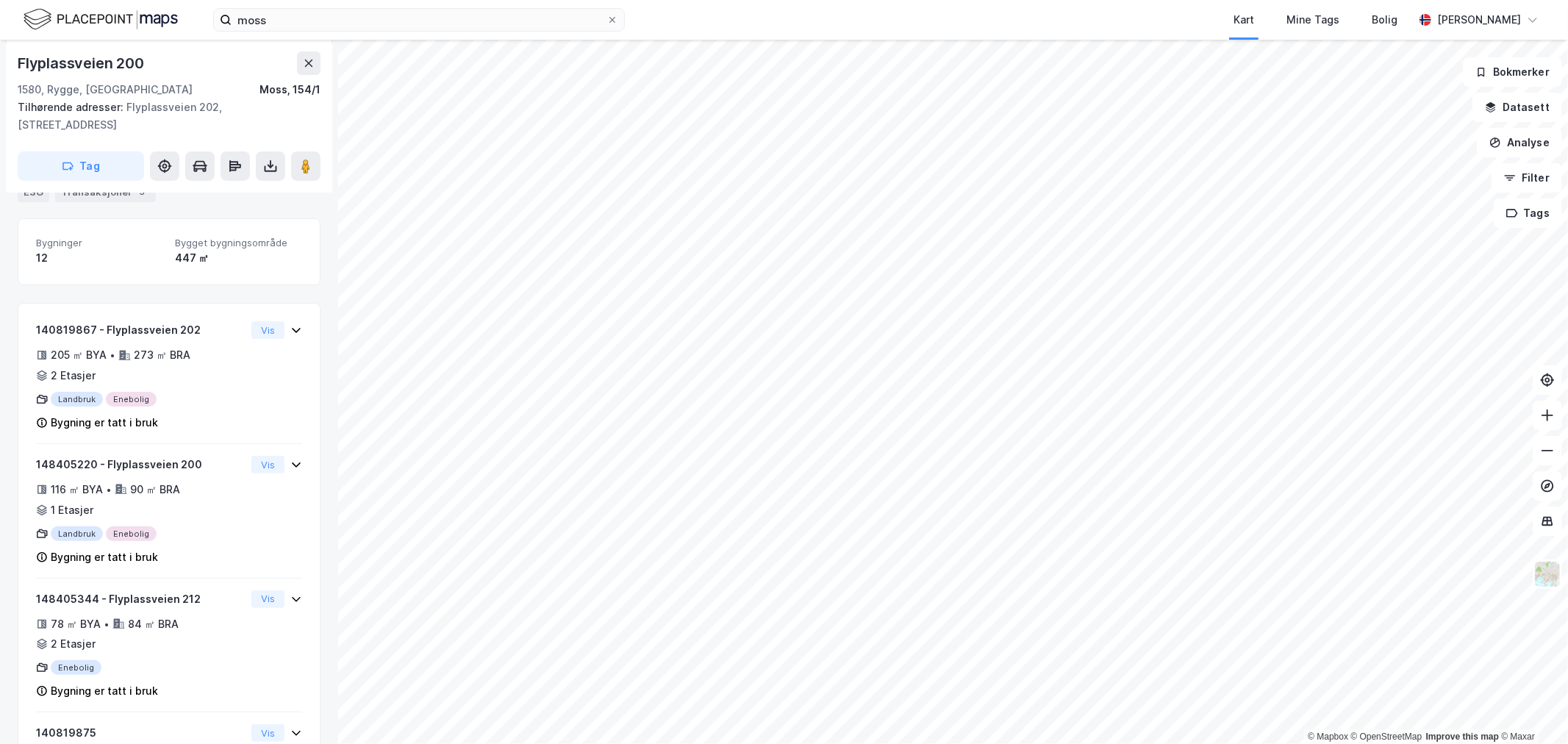
scroll to position [177, 0]
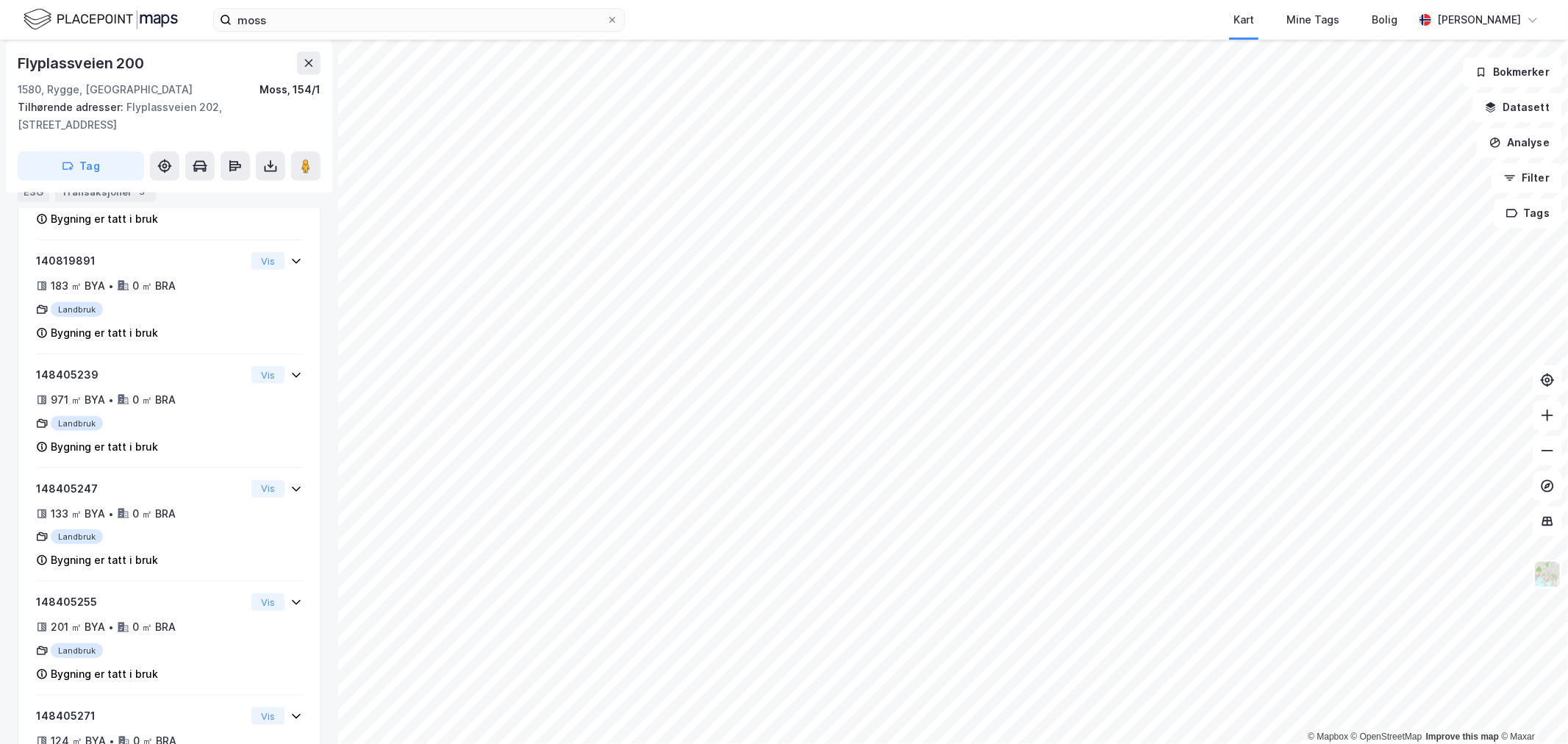
scroll to position [878, 0]
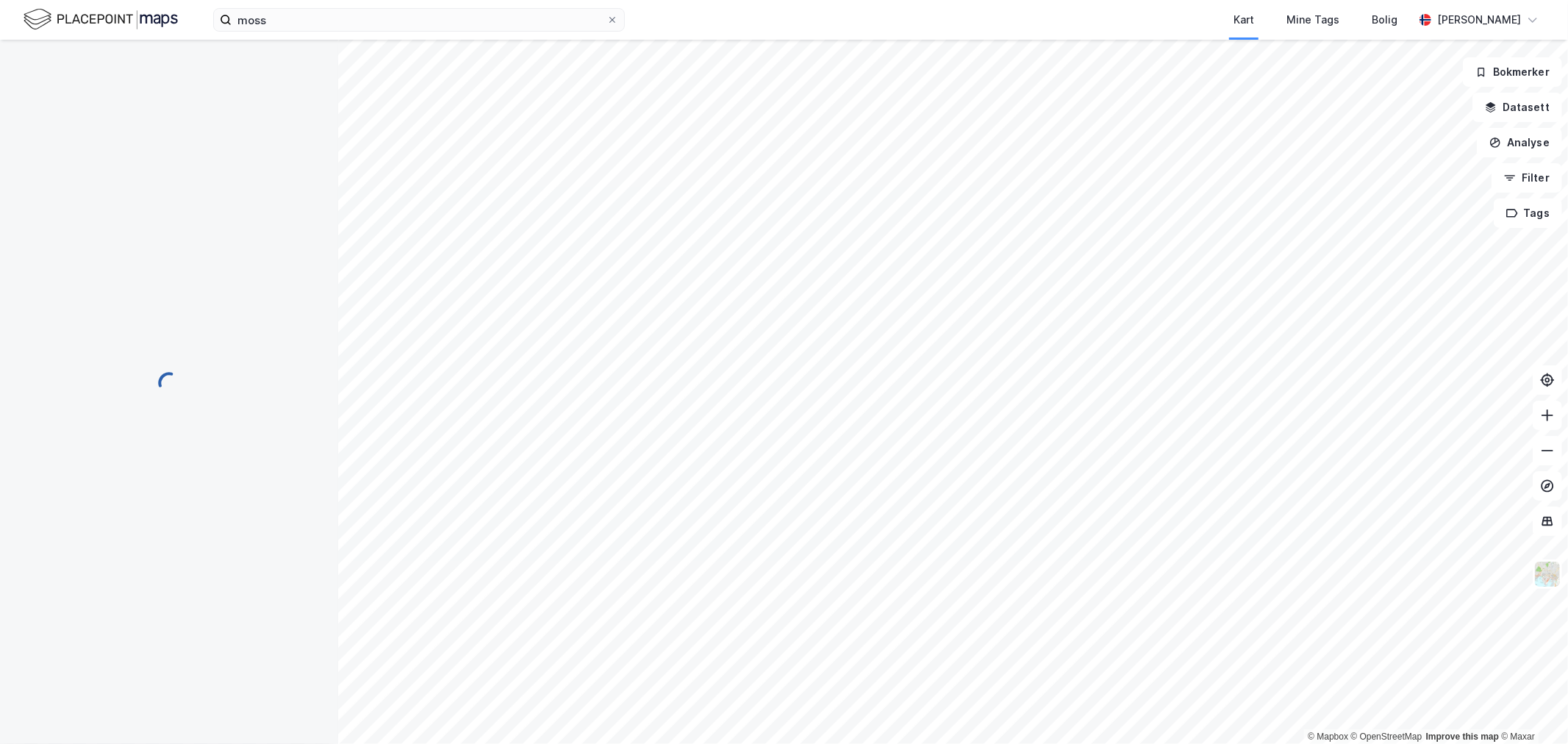
scroll to position [3, 0]
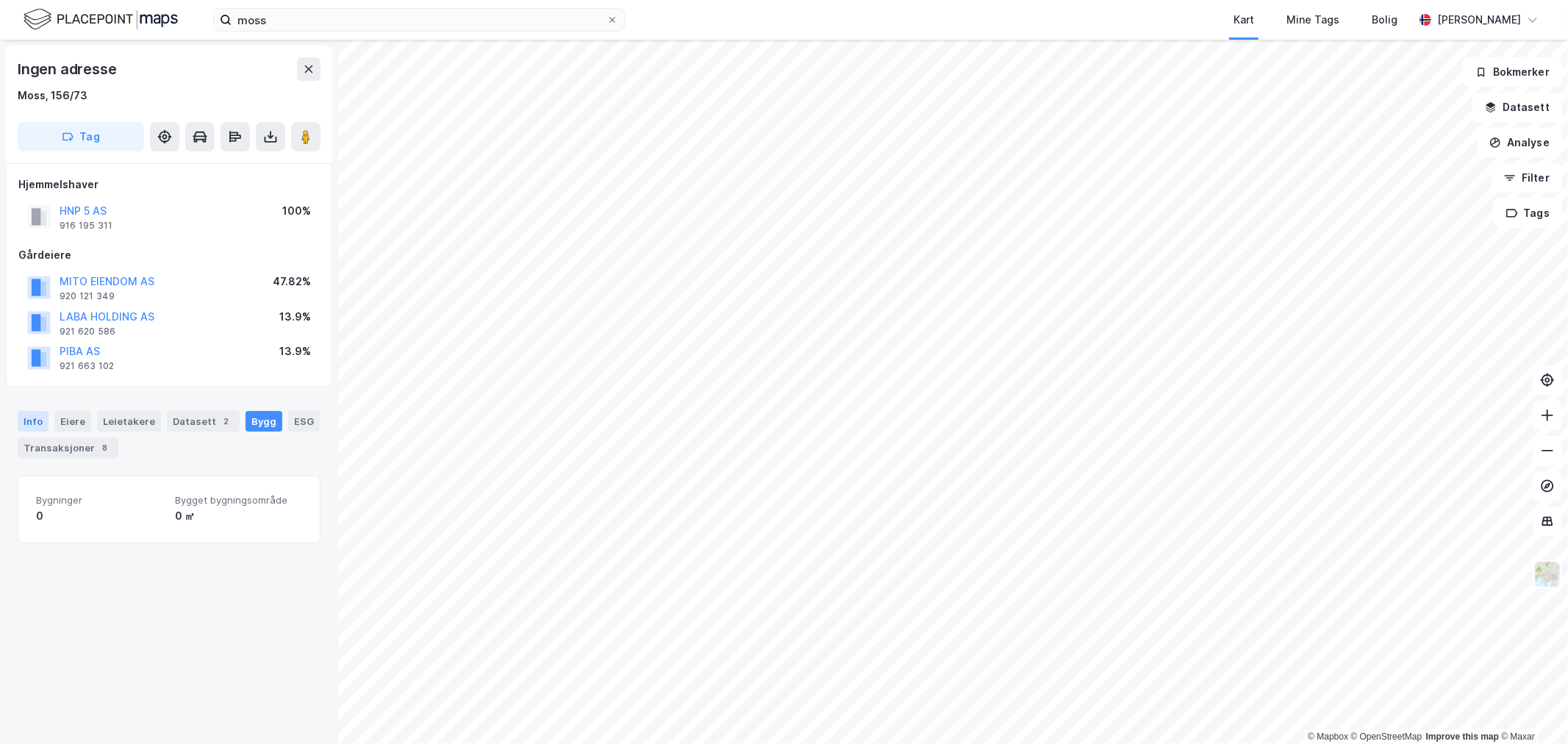
click at [40, 421] on div "Info" at bounding box center [32, 421] width 31 height 21
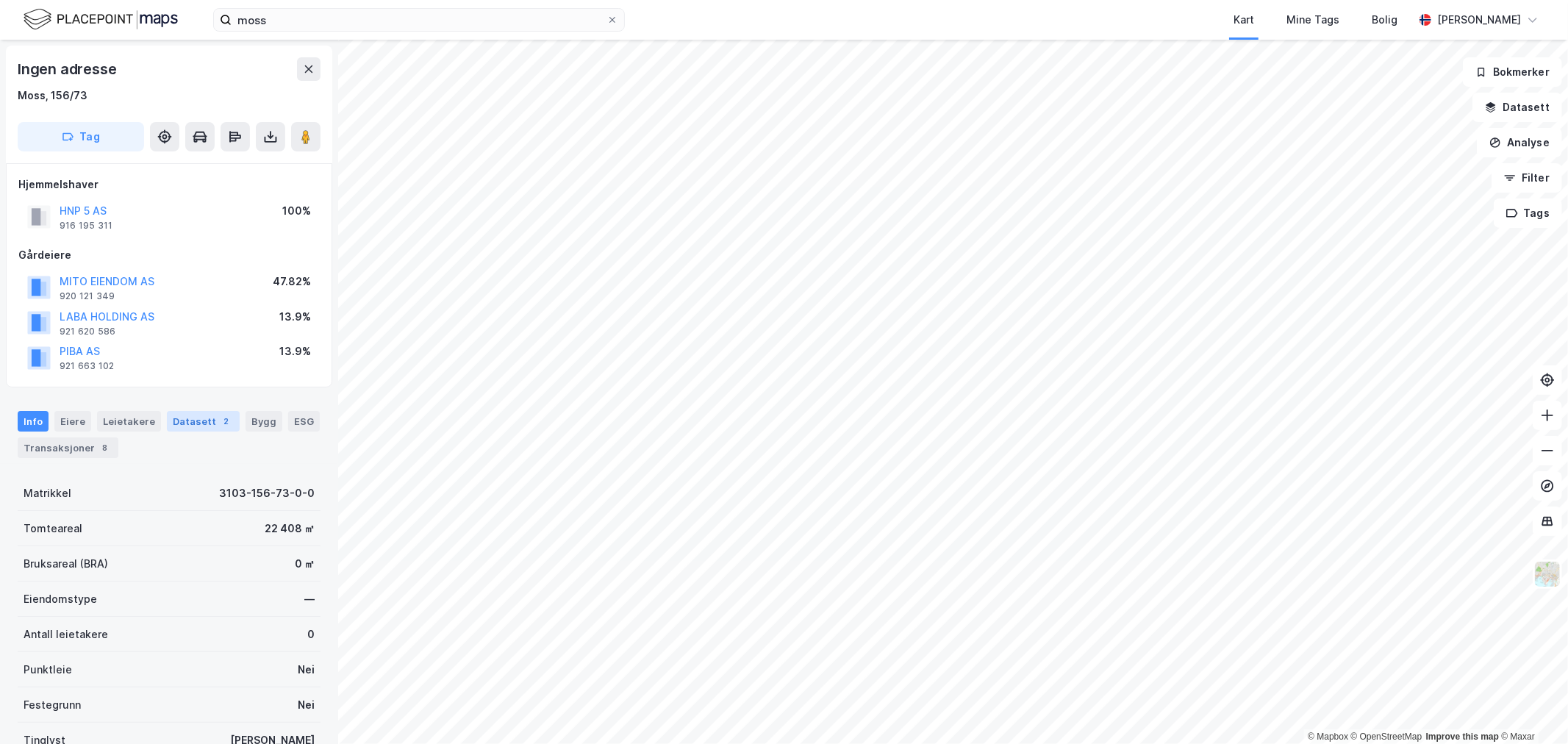
click at [202, 423] on div "Datasett 2" at bounding box center [203, 421] width 73 height 21
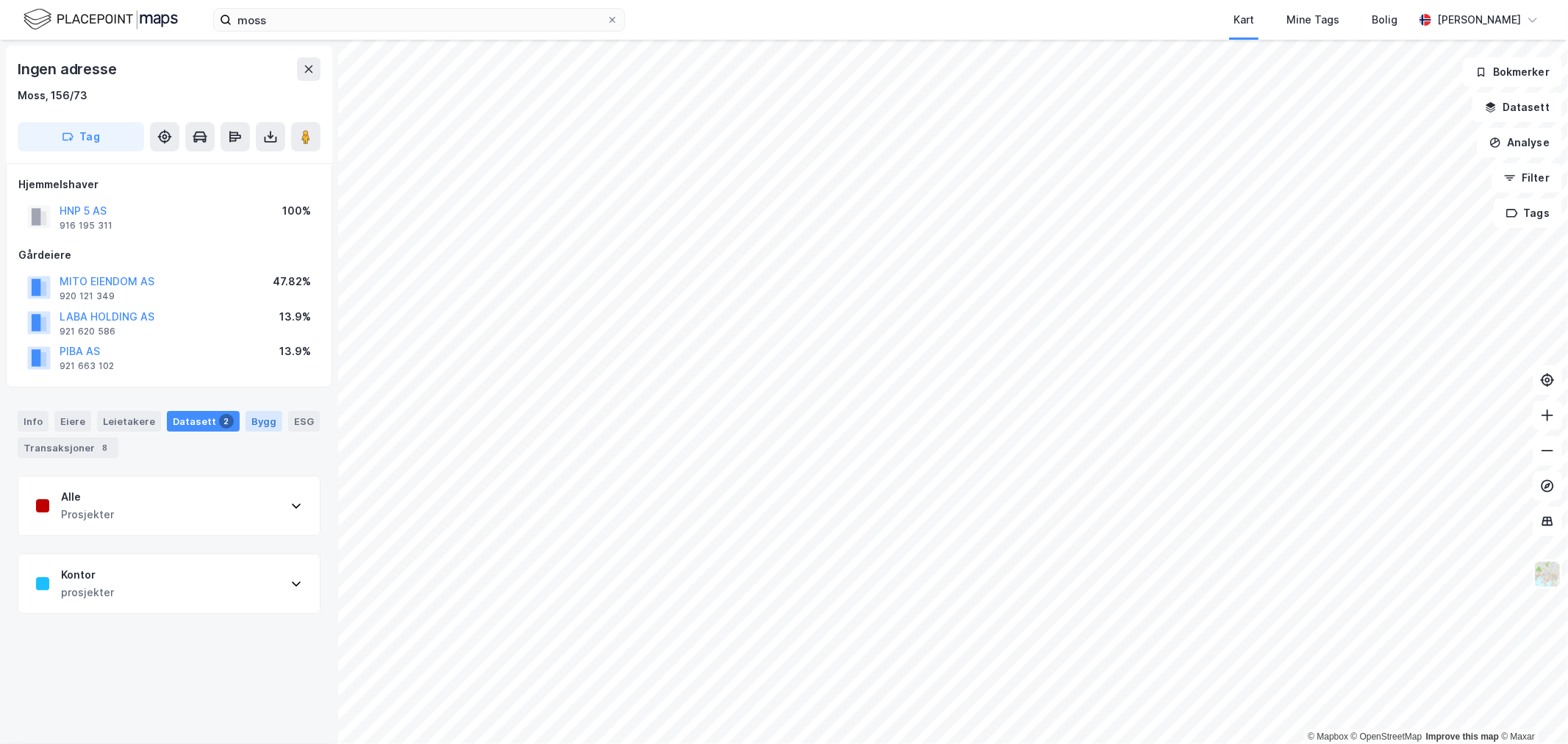
click at [255, 426] on div "Bygg" at bounding box center [264, 421] width 37 height 21
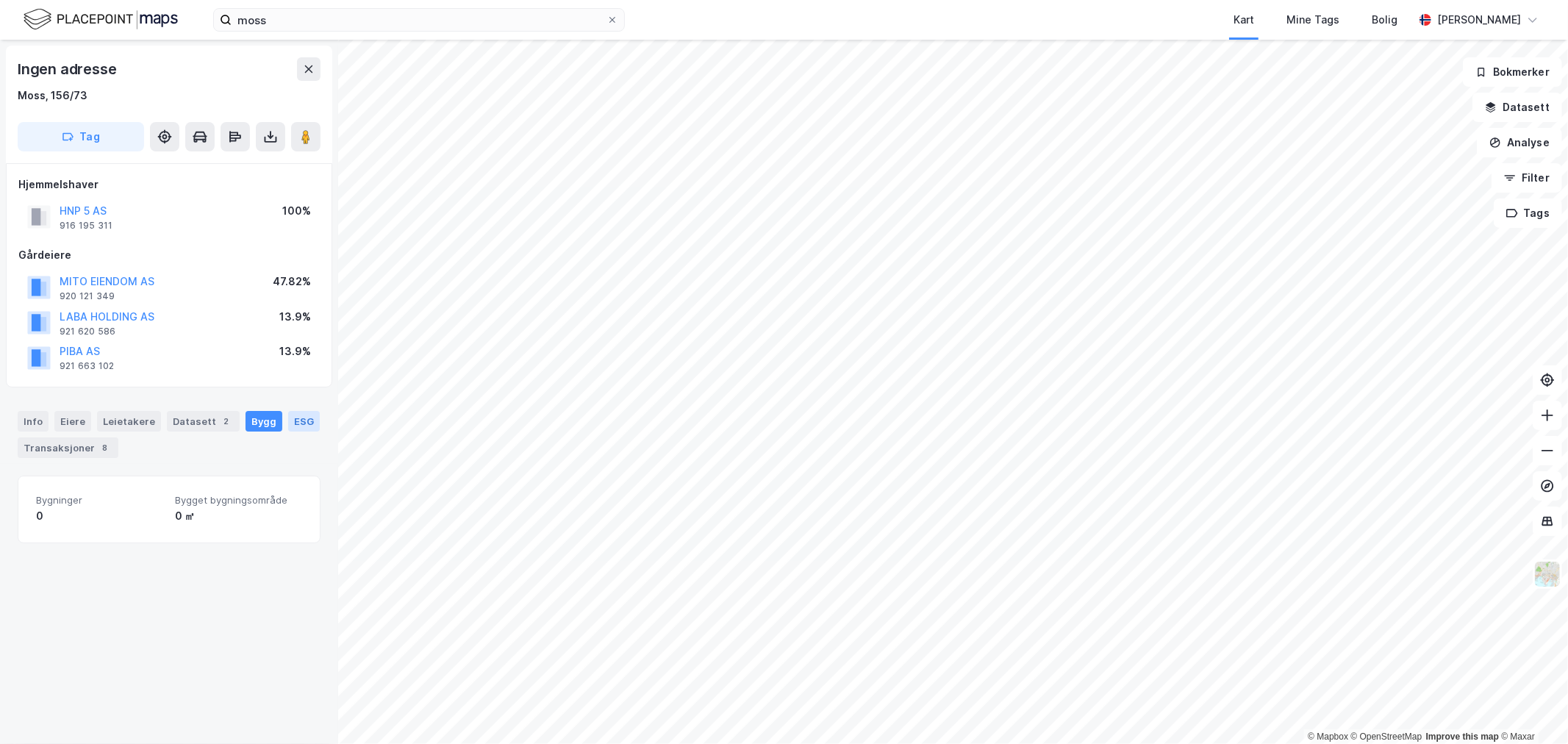
click at [296, 425] on div "ESG" at bounding box center [304, 421] width 31 height 21
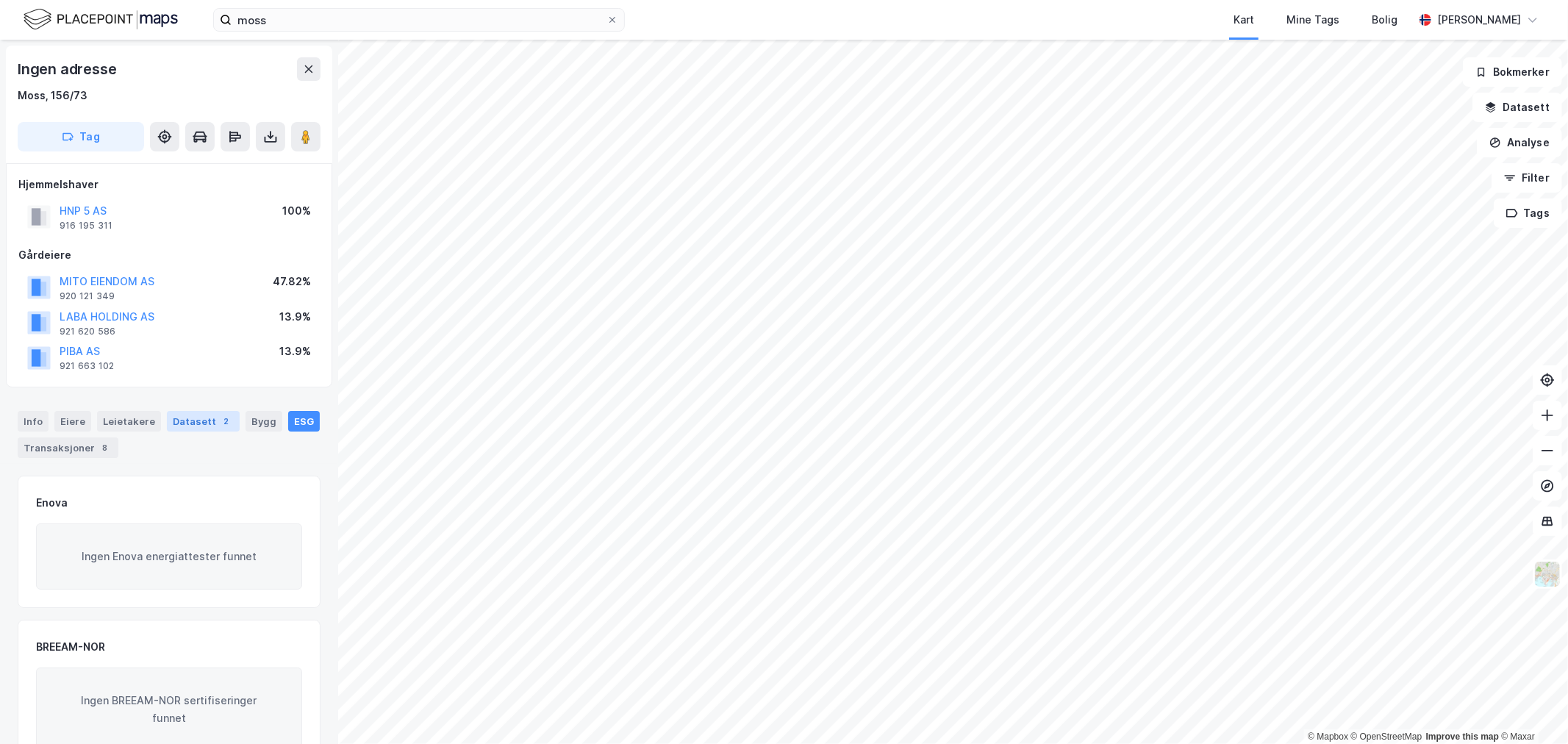
click at [187, 421] on div "Datasett 2" at bounding box center [203, 421] width 73 height 21
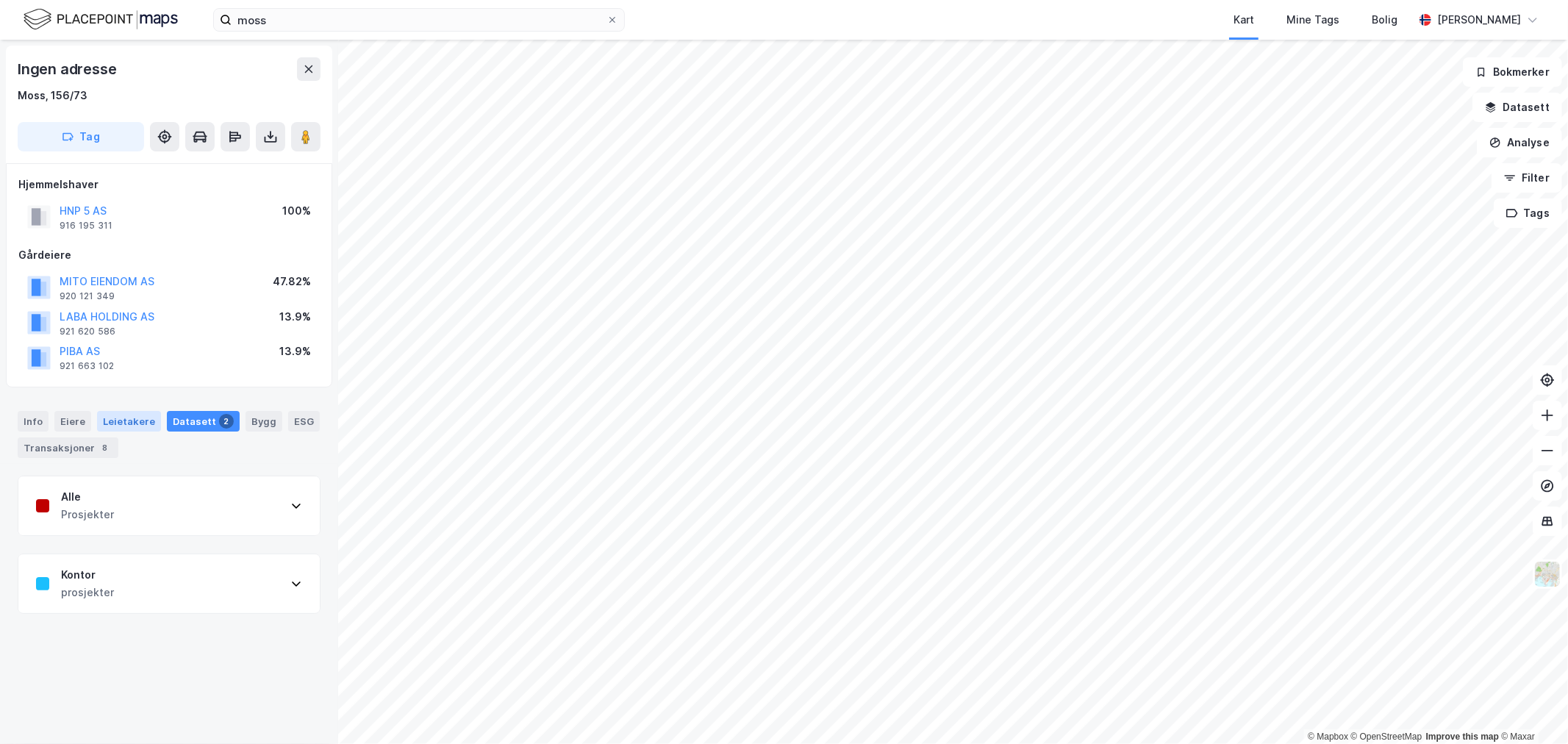
click at [134, 421] on div "Leietakere" at bounding box center [130, 421] width 64 height 21
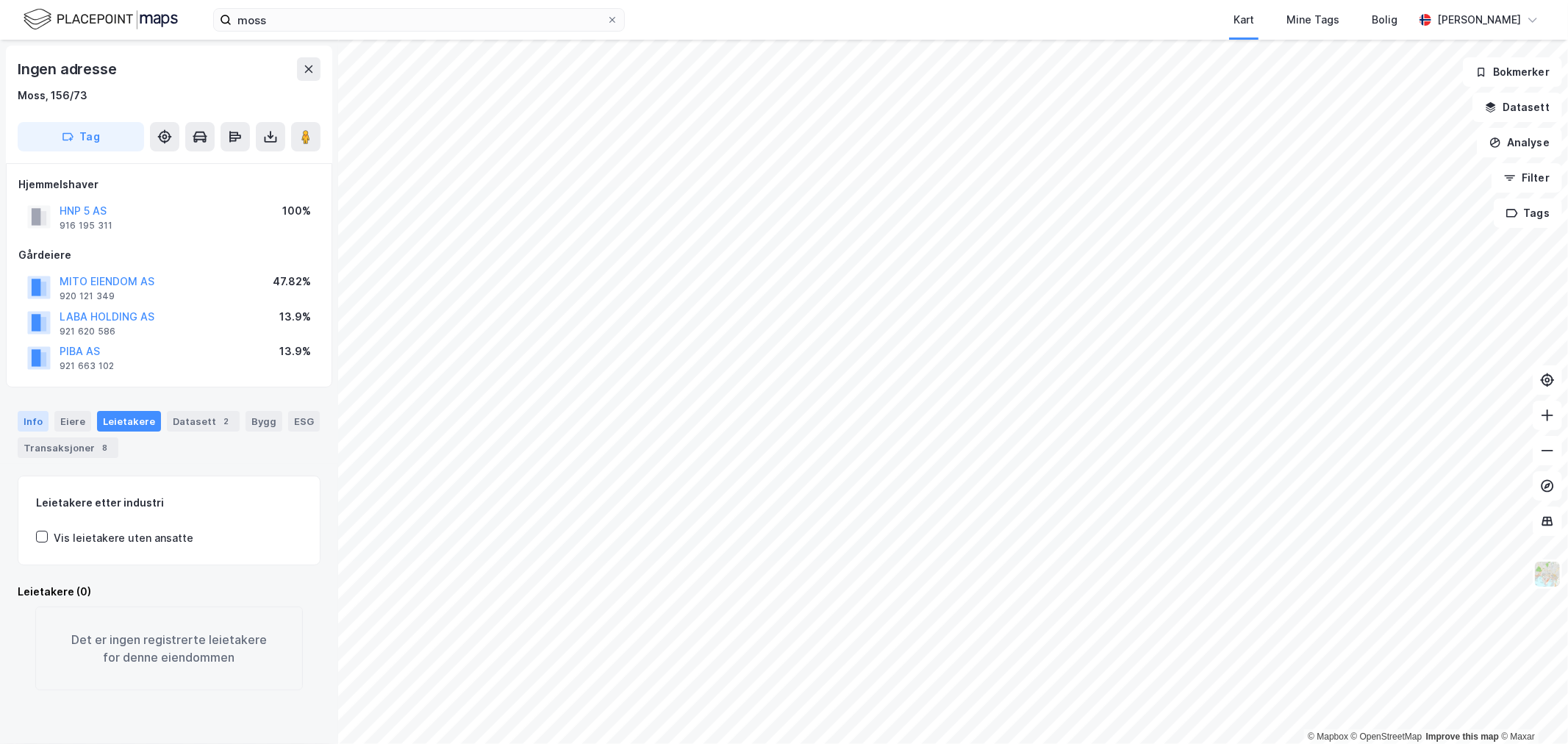
click at [42, 424] on div "Info" at bounding box center [32, 421] width 31 height 21
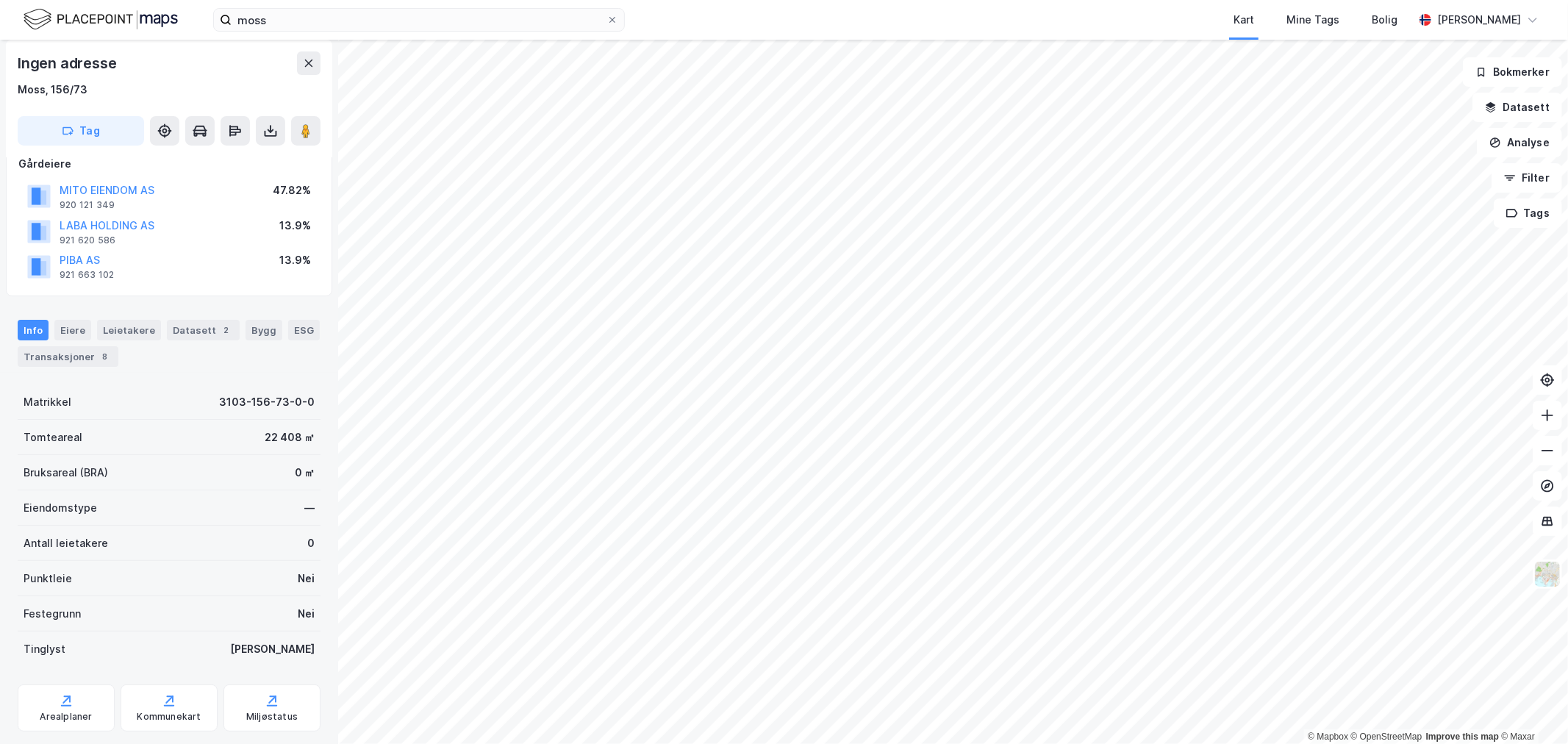
scroll to position [126, 0]
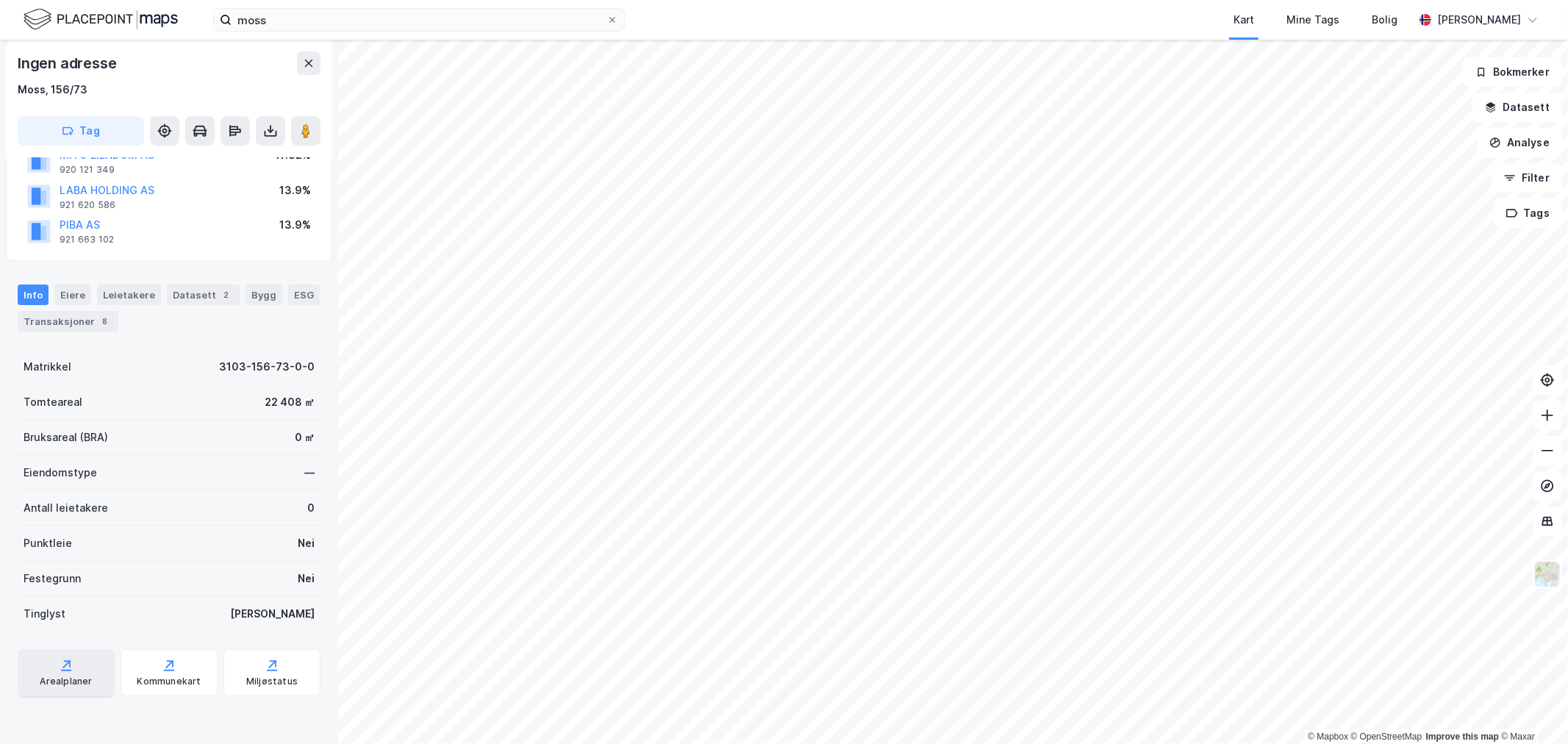
click at [50, 671] on div "Arealplaner" at bounding box center [66, 672] width 97 height 47
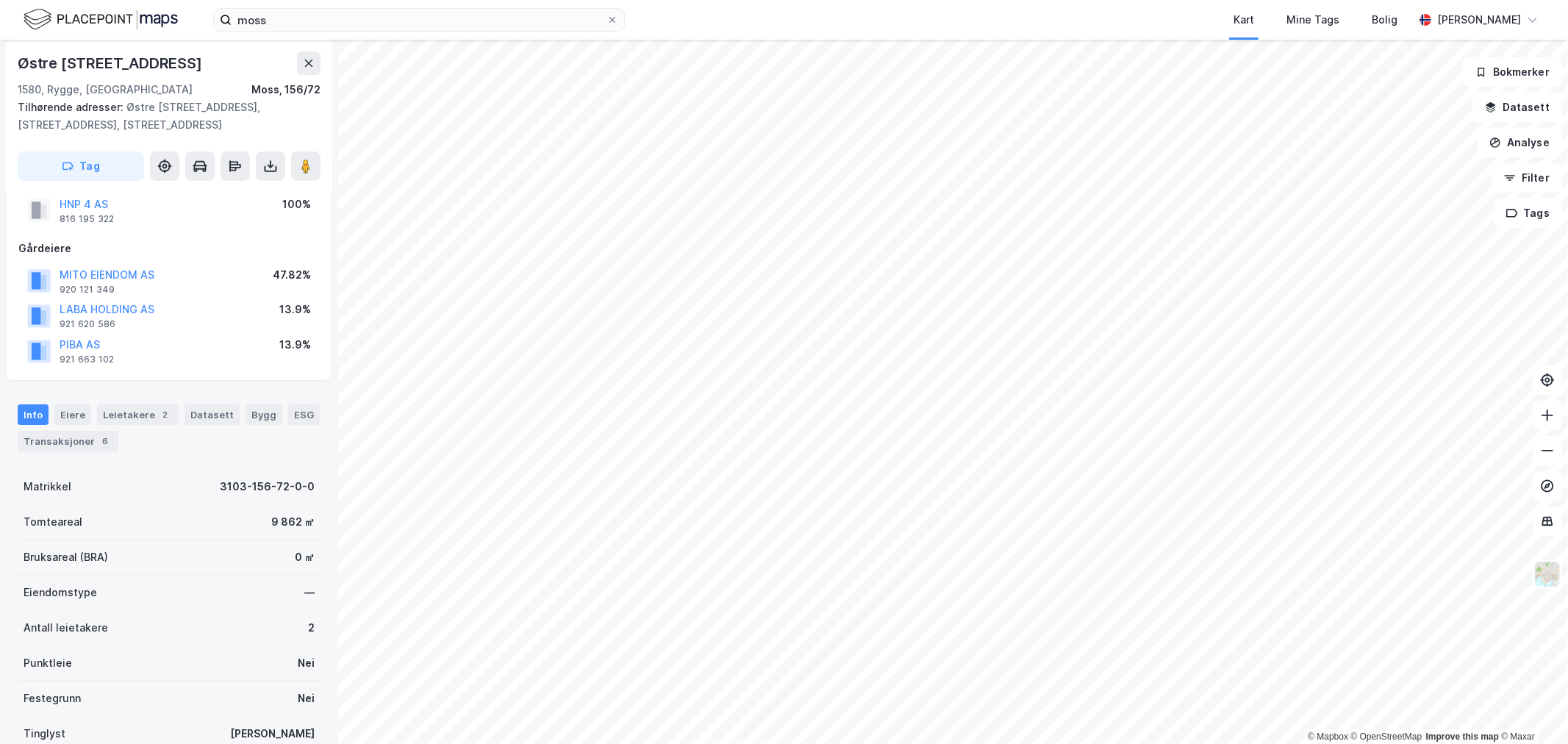
scroll to position [11, 0]
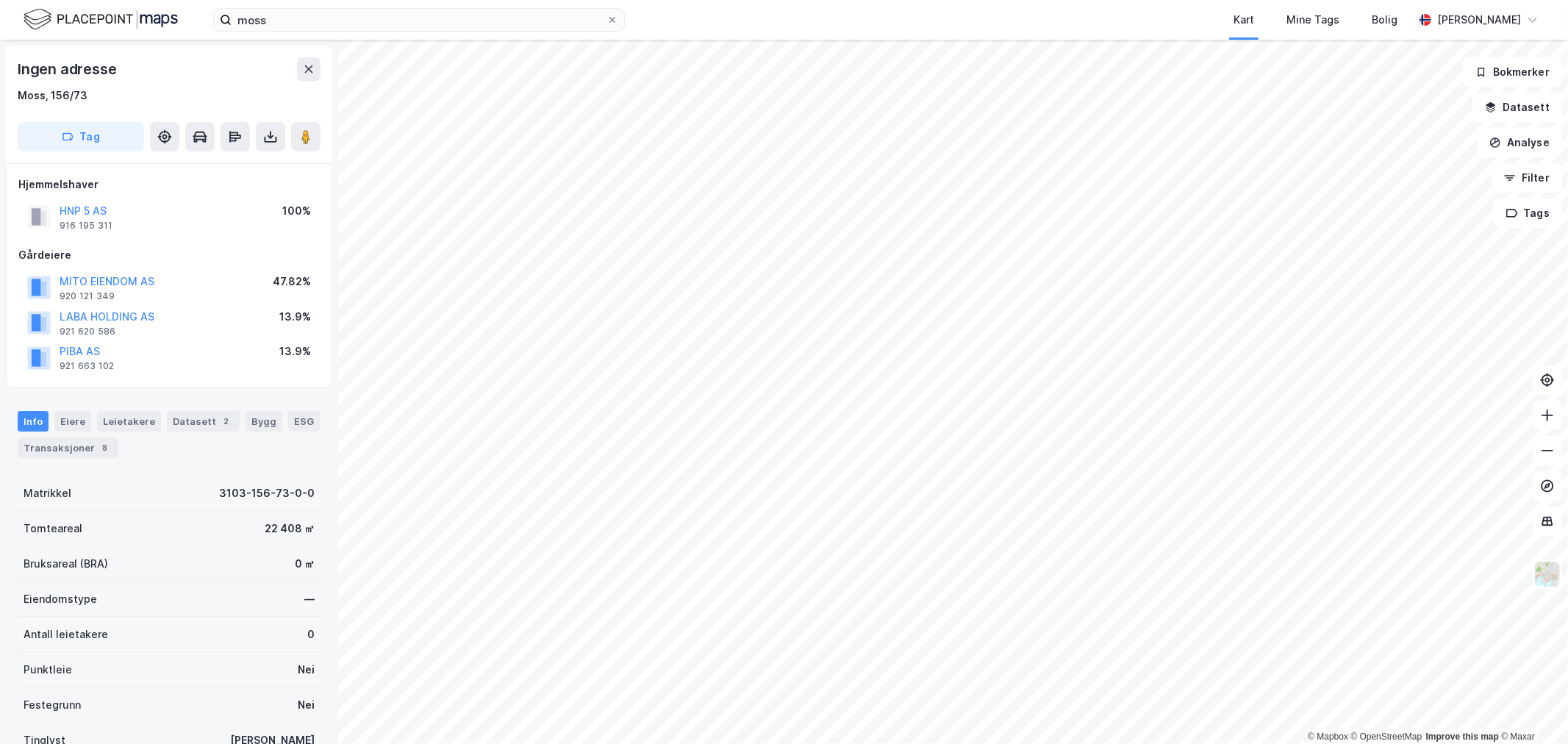
scroll to position [11, 0]
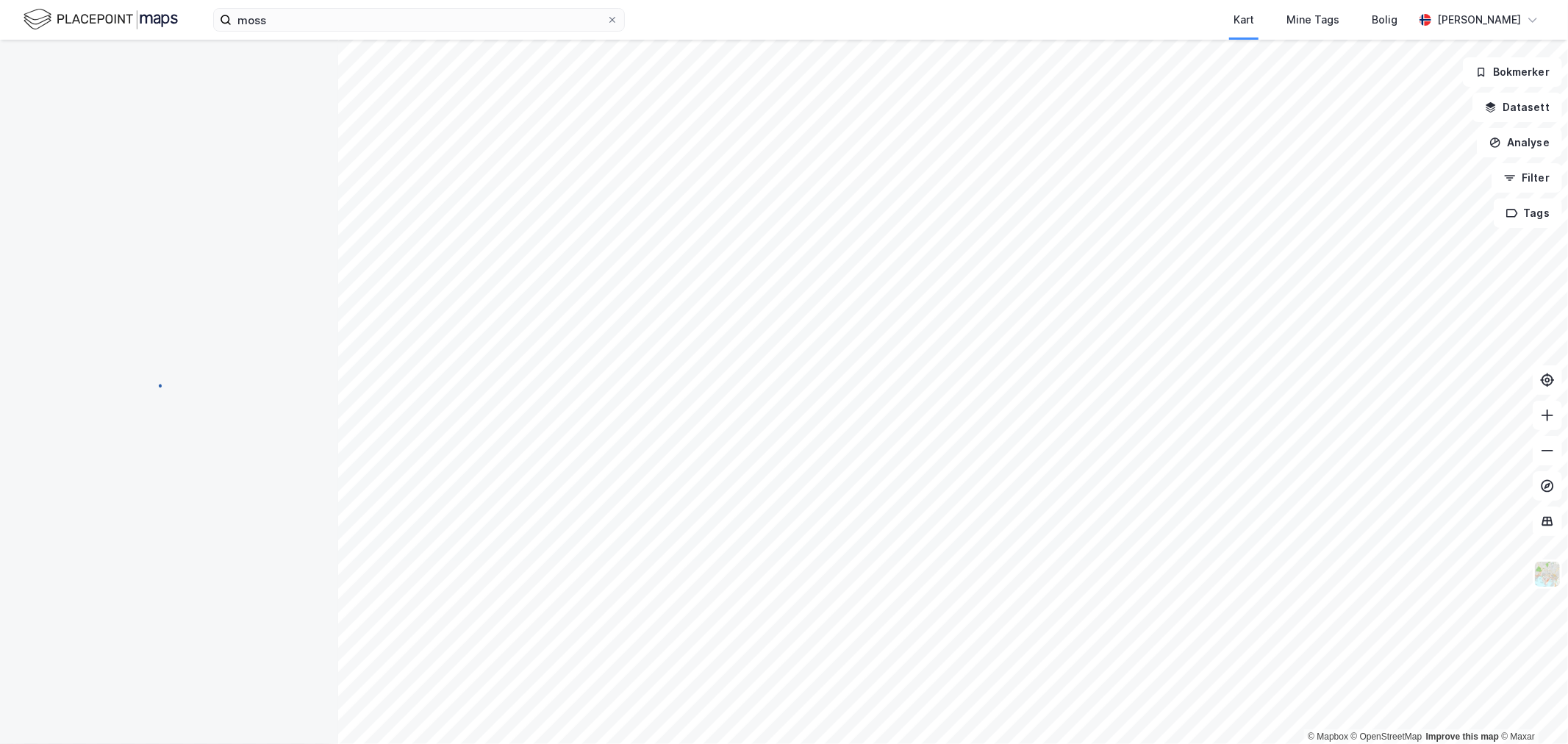
scroll to position [11, 0]
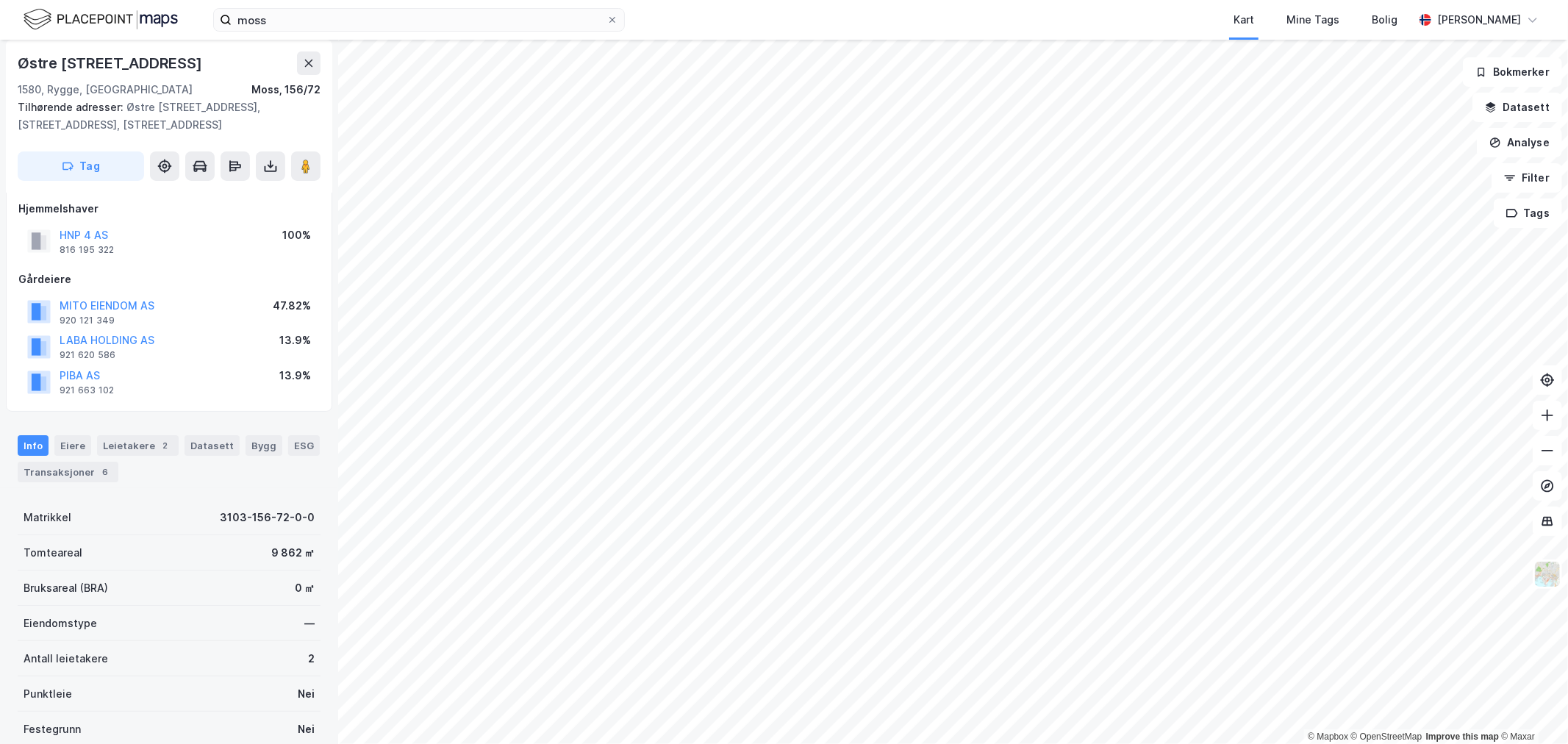
scroll to position [11, 0]
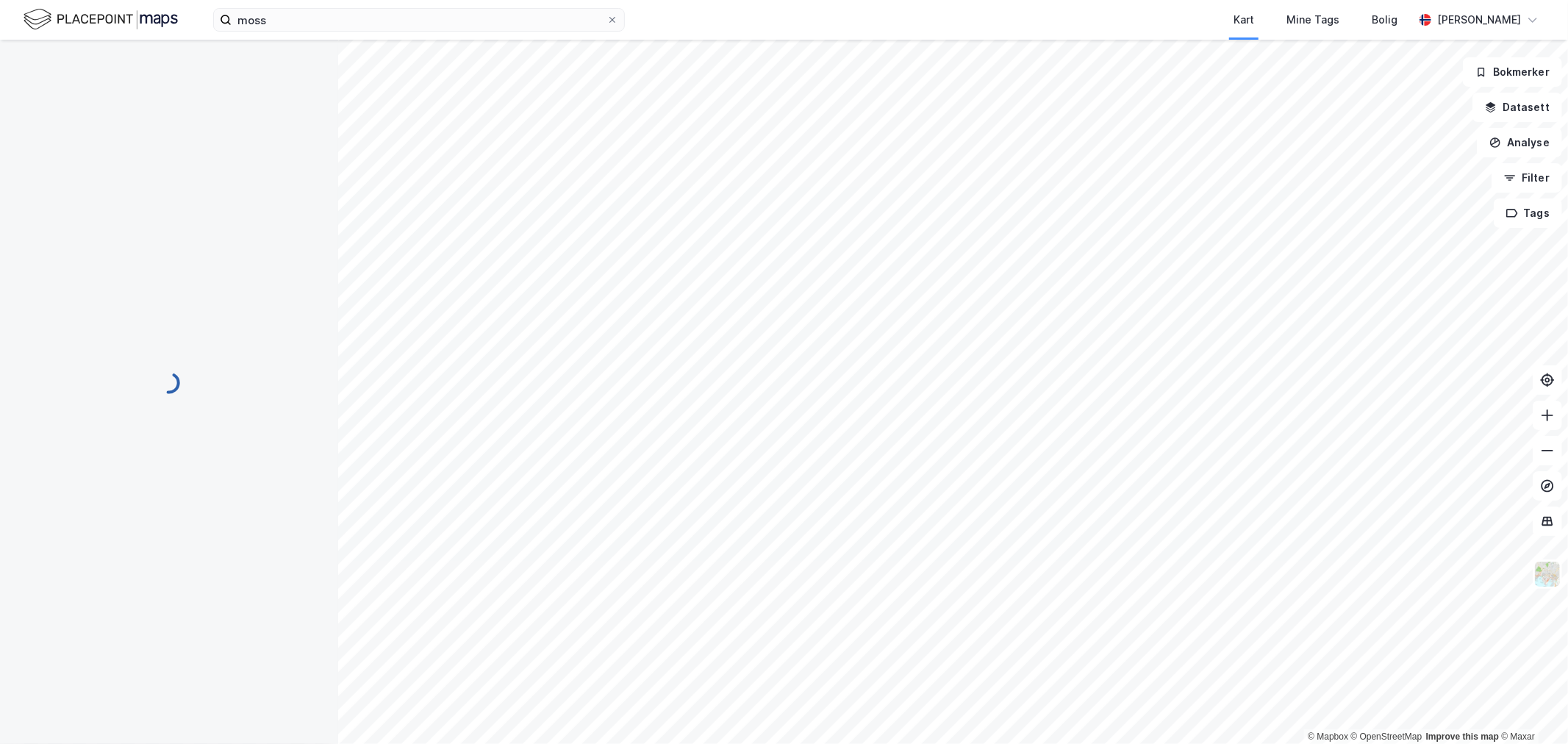
scroll to position [11, 0]
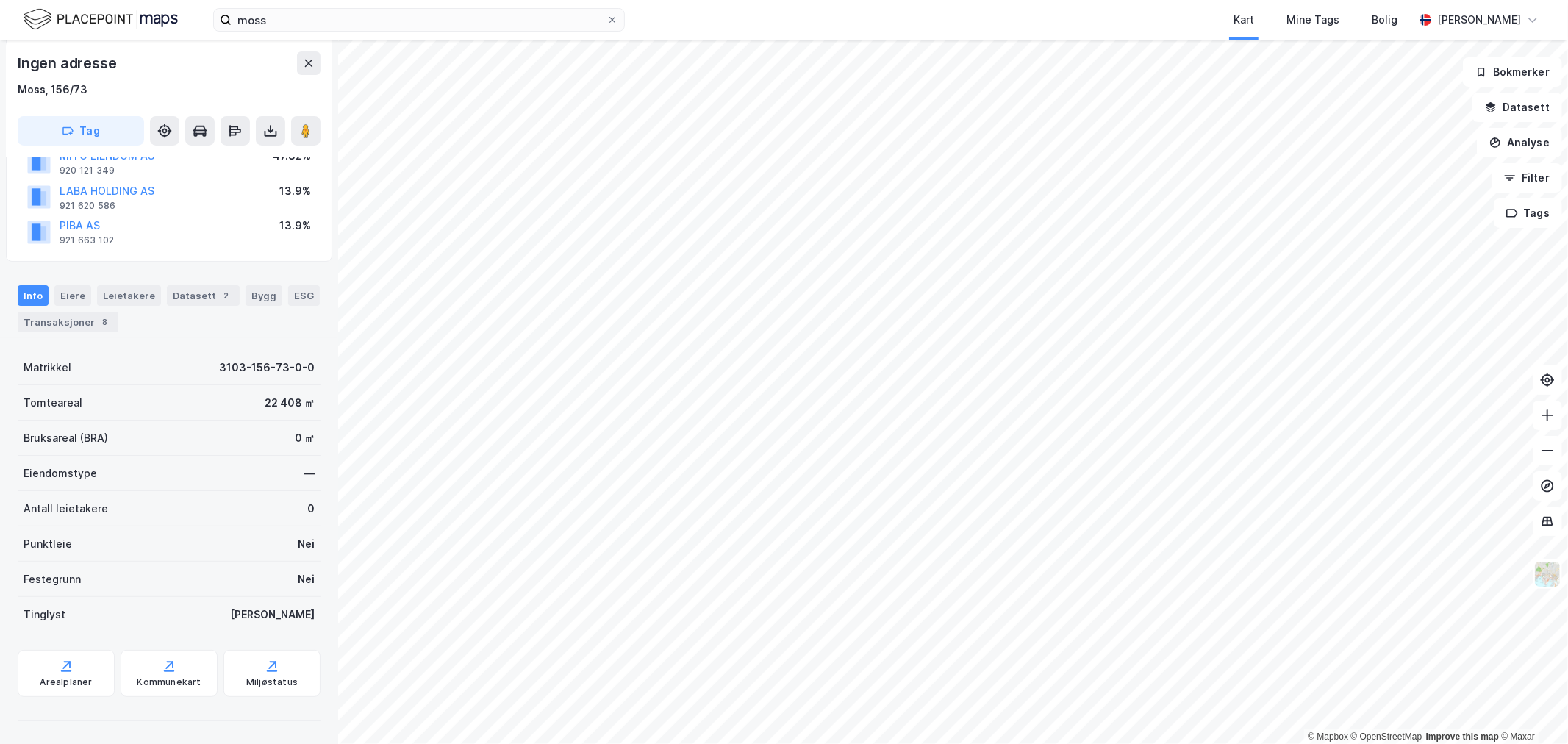
scroll to position [126, 0]
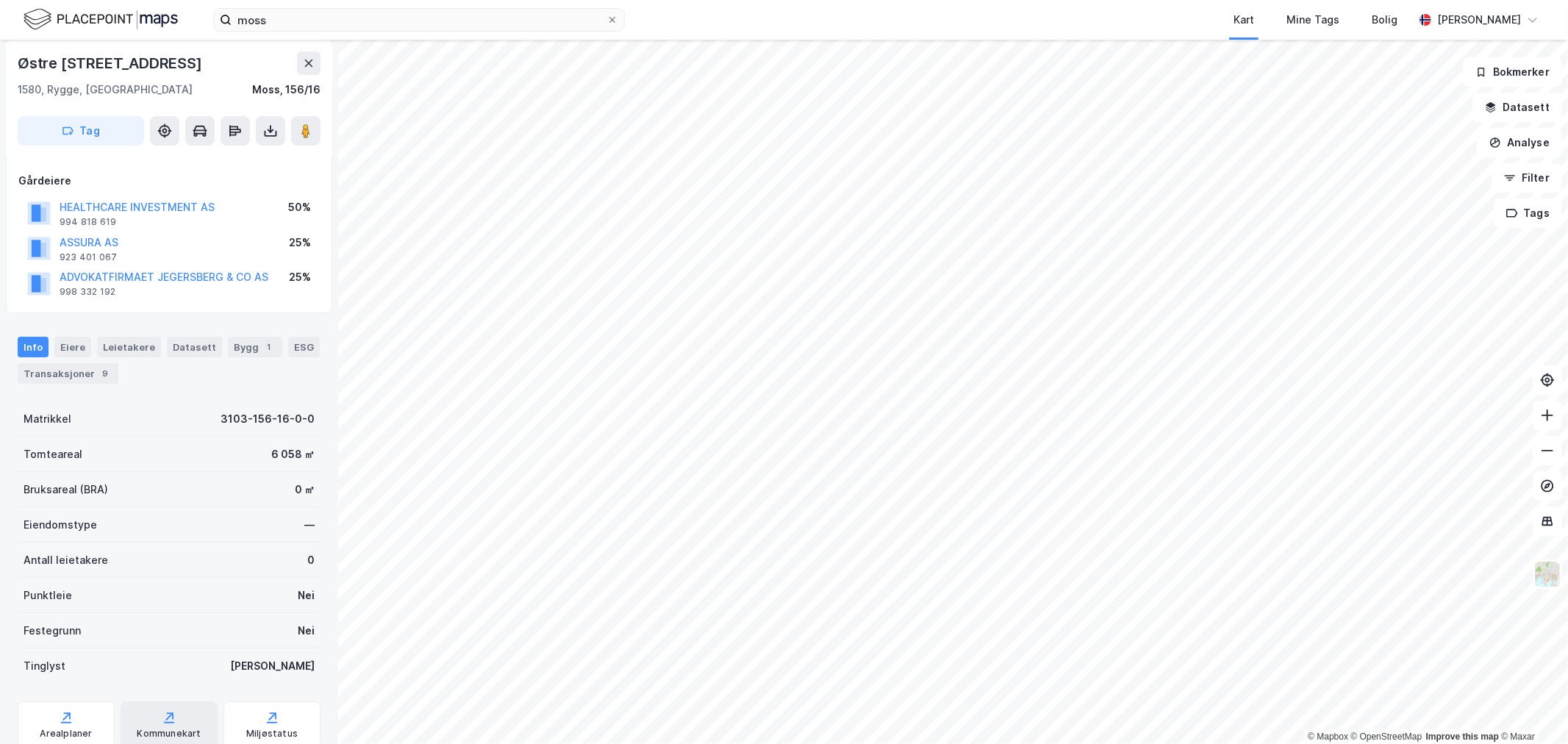
scroll to position [126, 0]
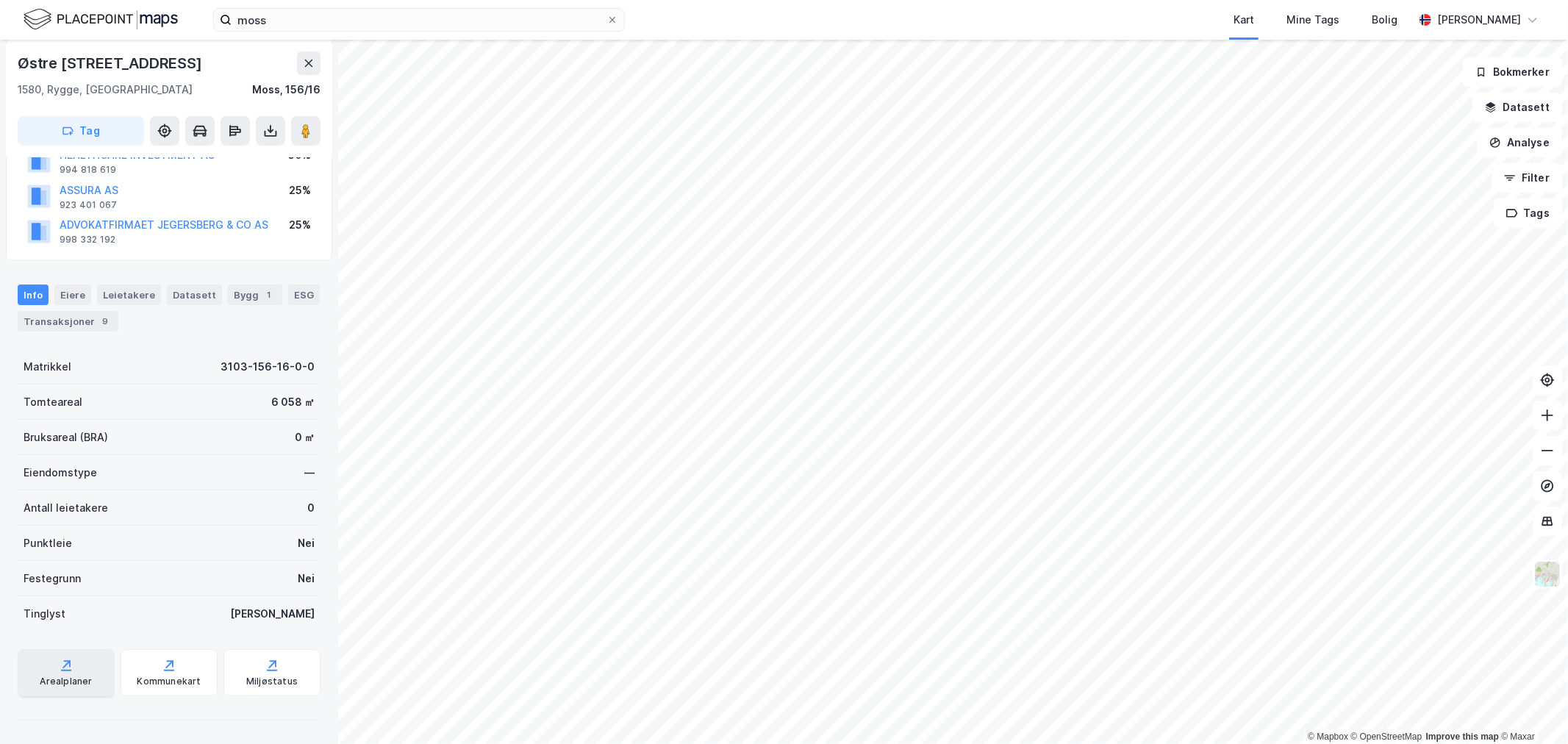
click at [68, 680] on div "Arealplaner" at bounding box center [65, 681] width 52 height 12
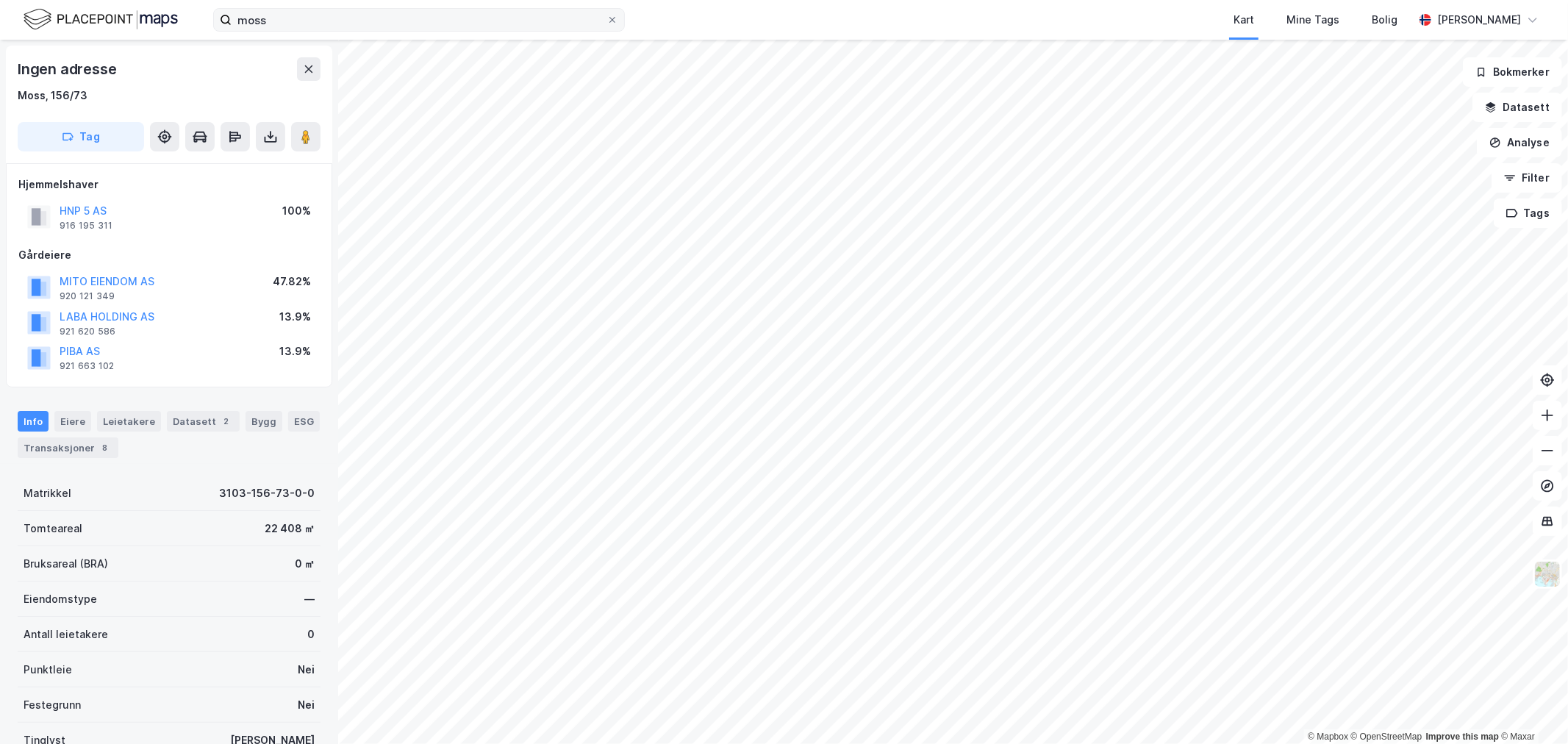
scroll to position [126, 0]
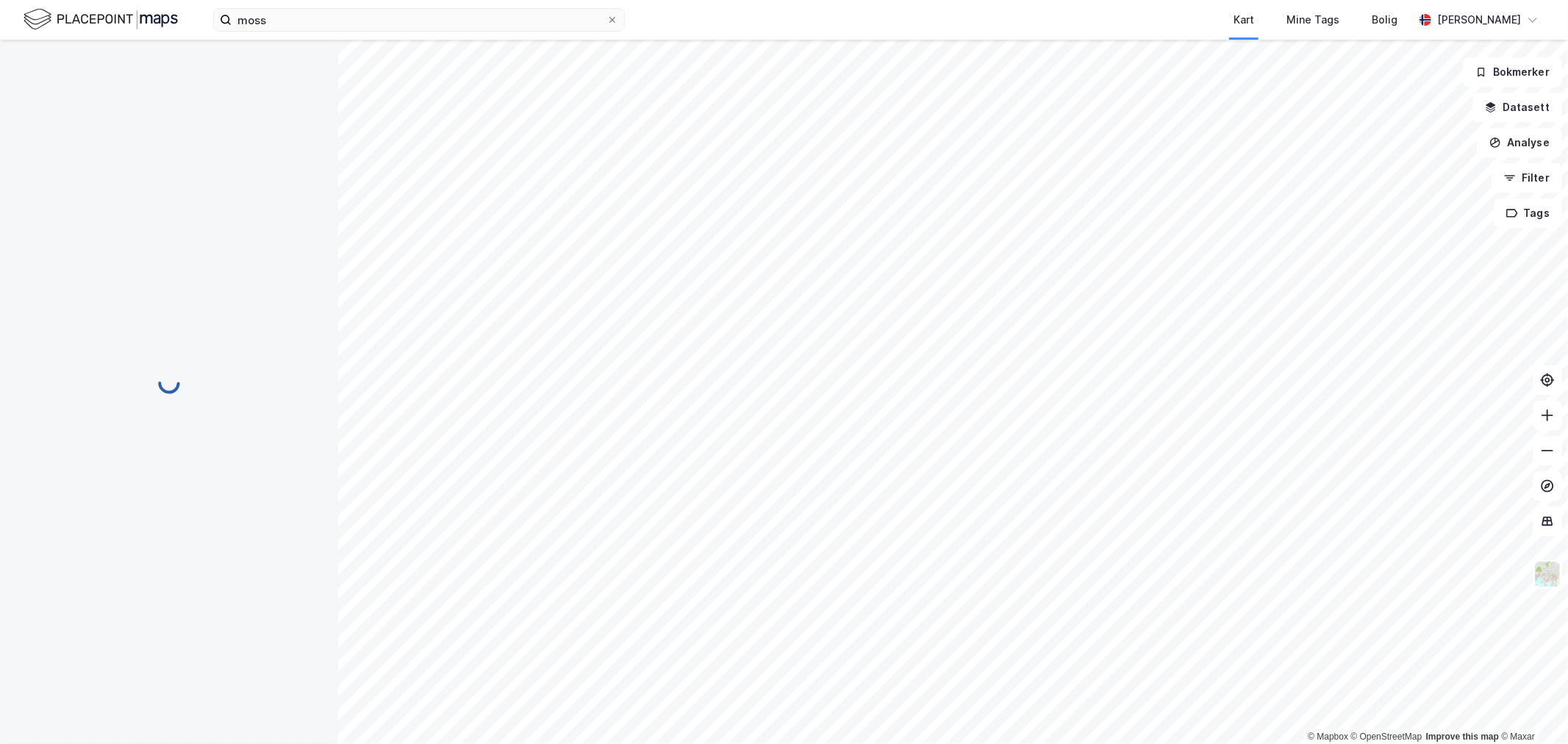
scroll to position [1, 0]
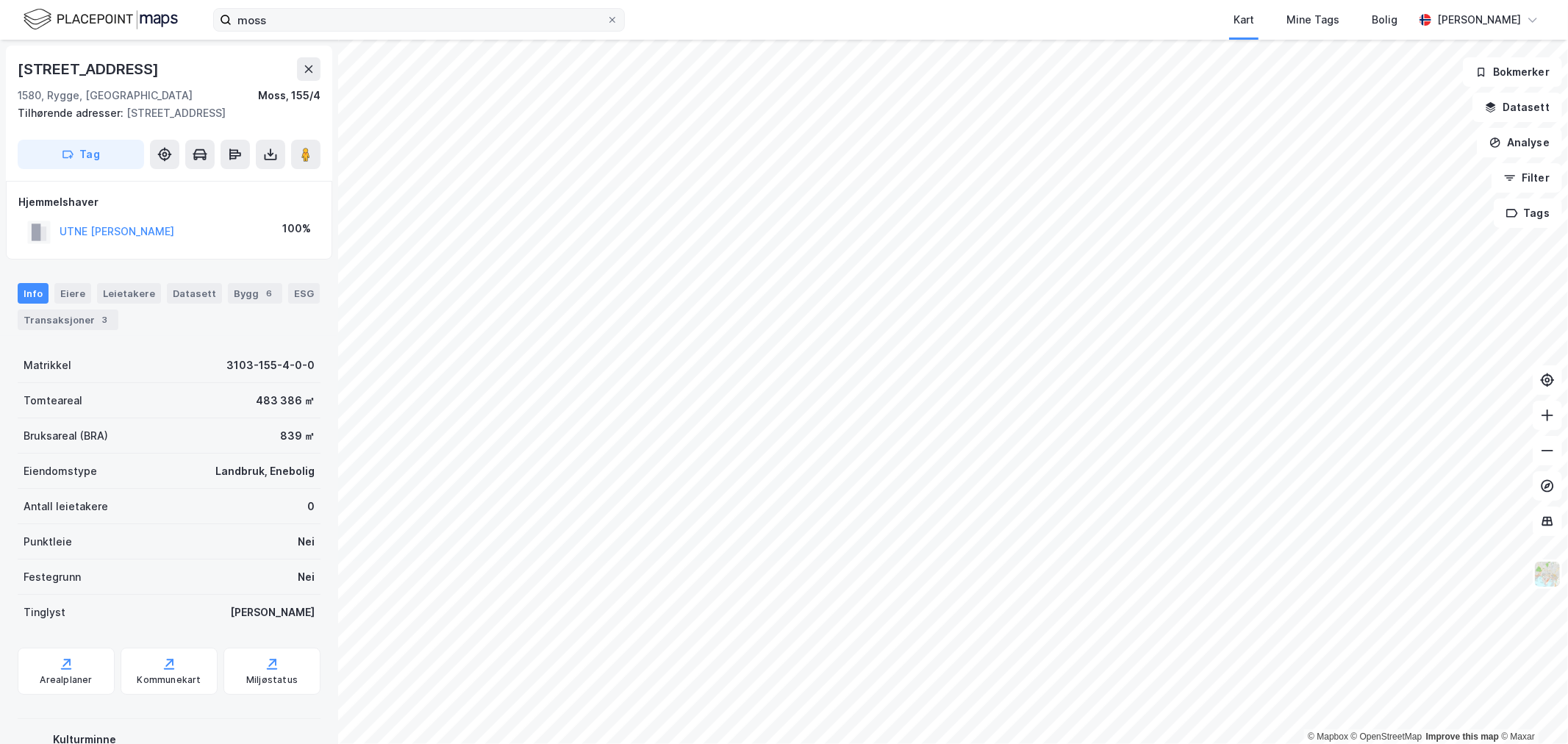
scroll to position [1, 0]
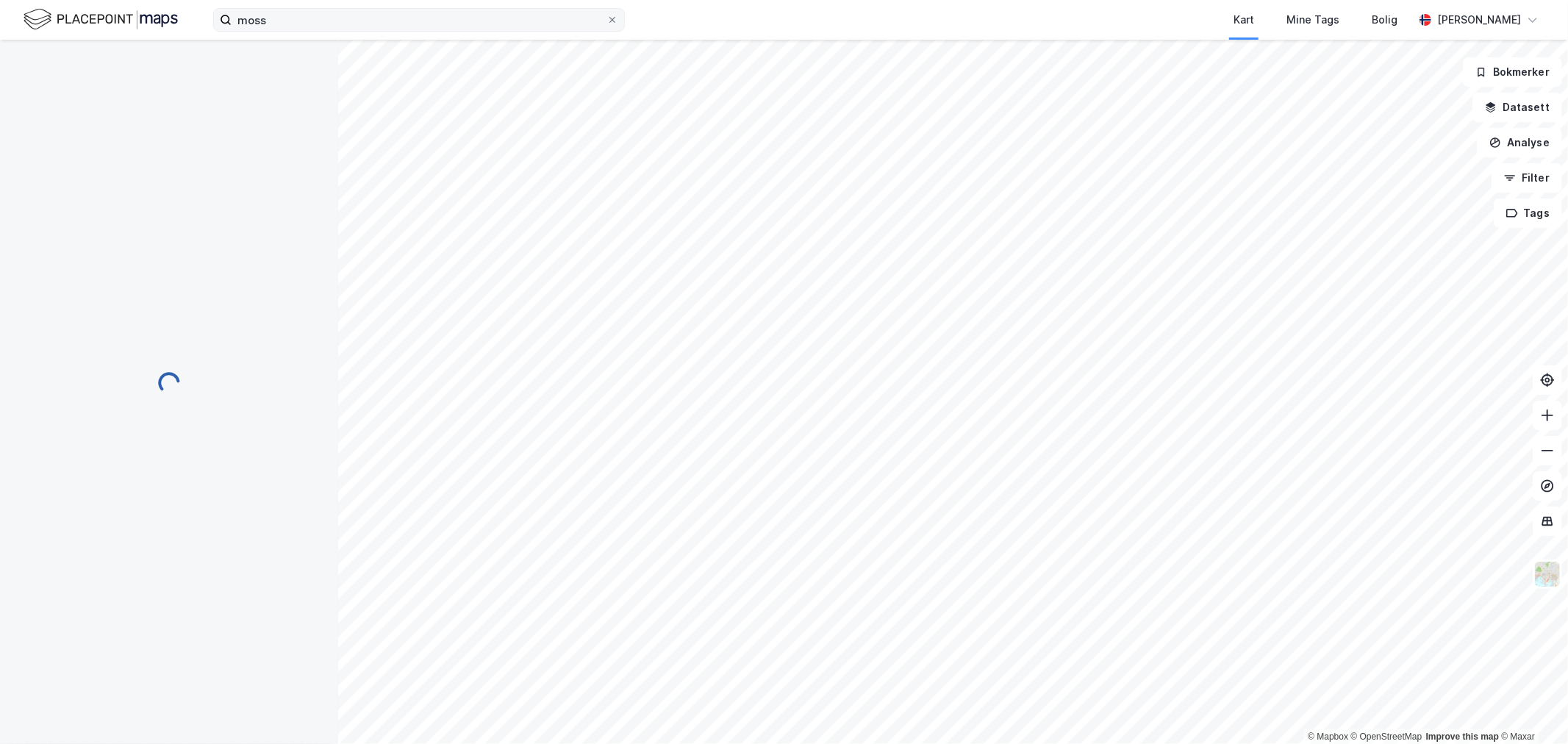
scroll to position [1, 0]
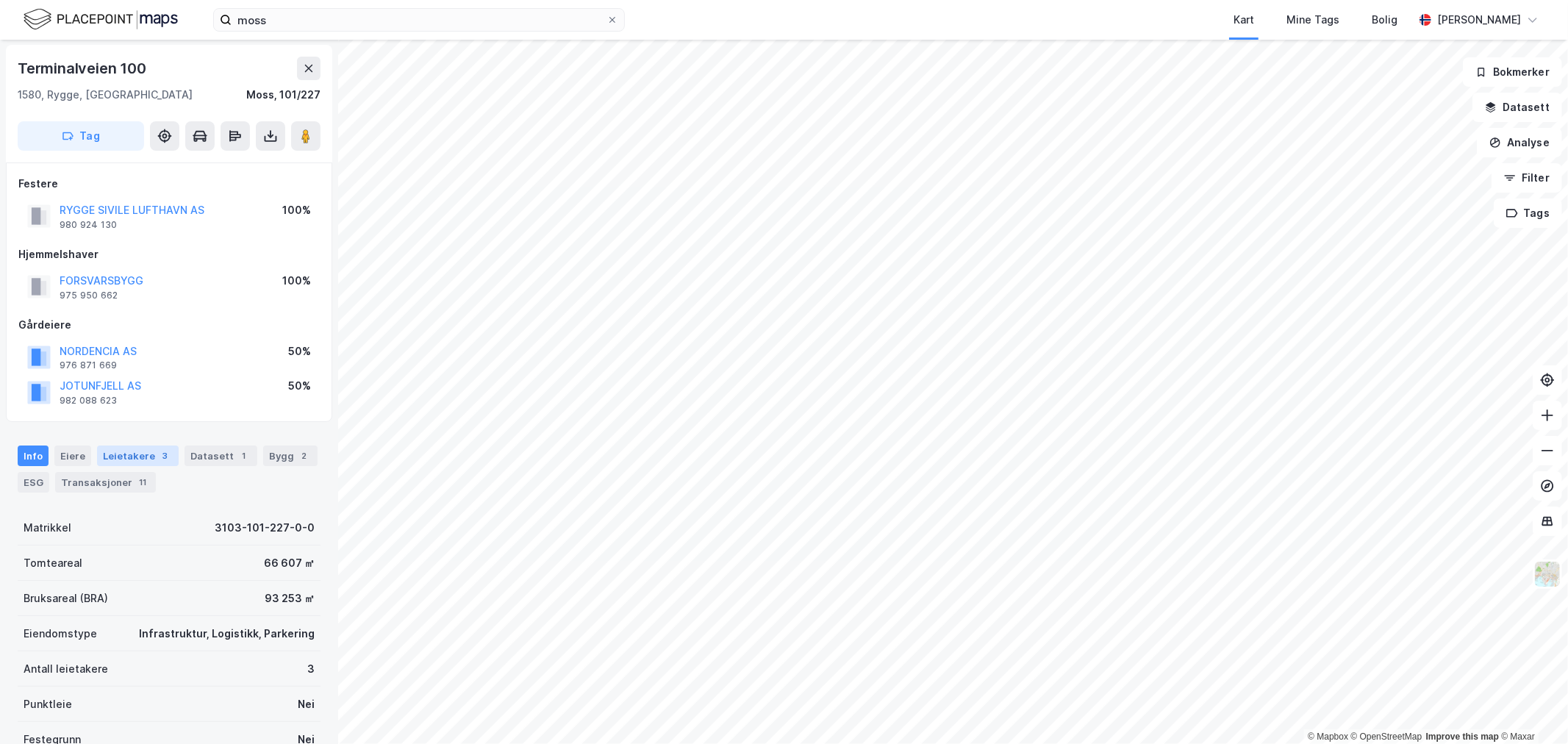
click at [129, 448] on div "Leietakere 3" at bounding box center [138, 455] width 82 height 21
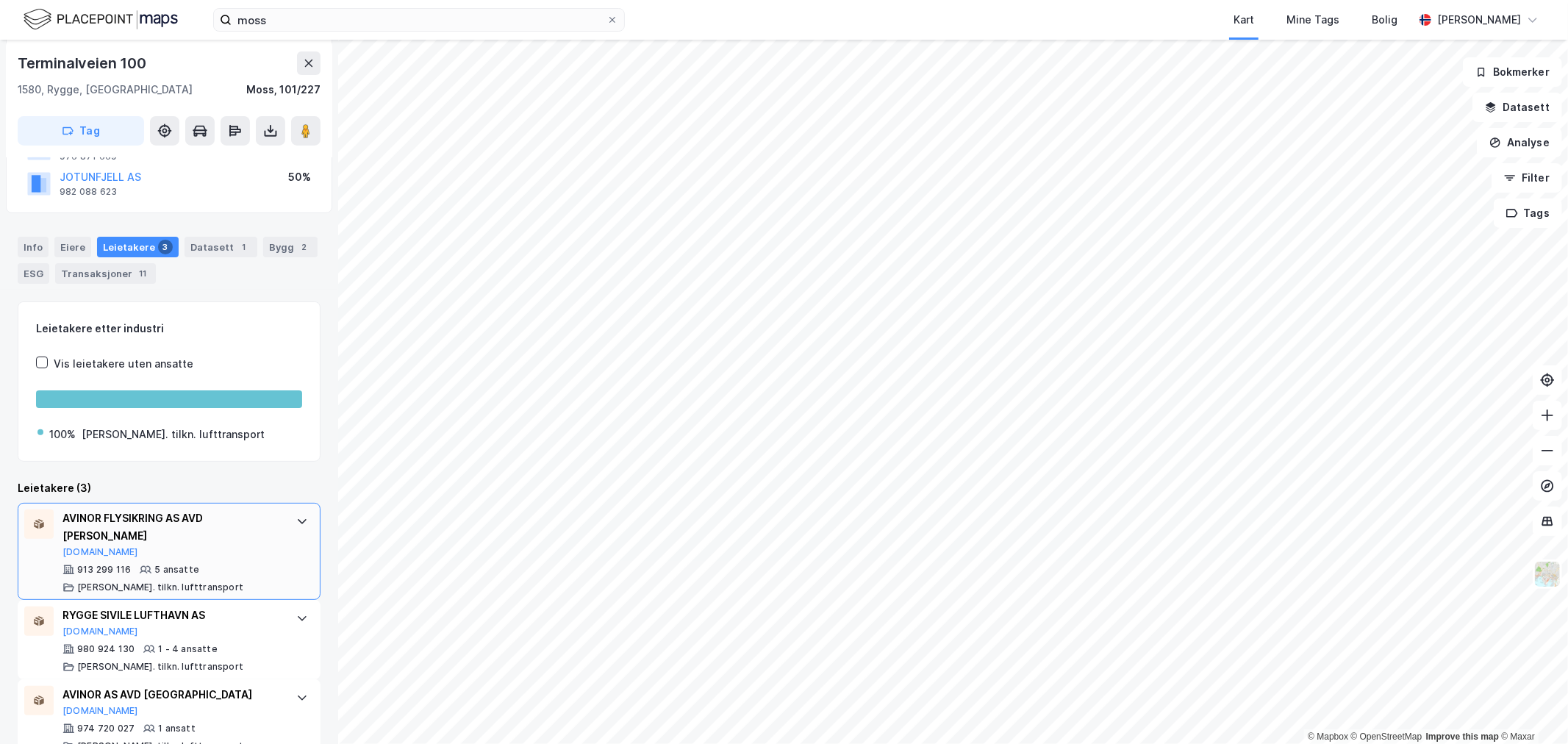
scroll to position [224, 0]
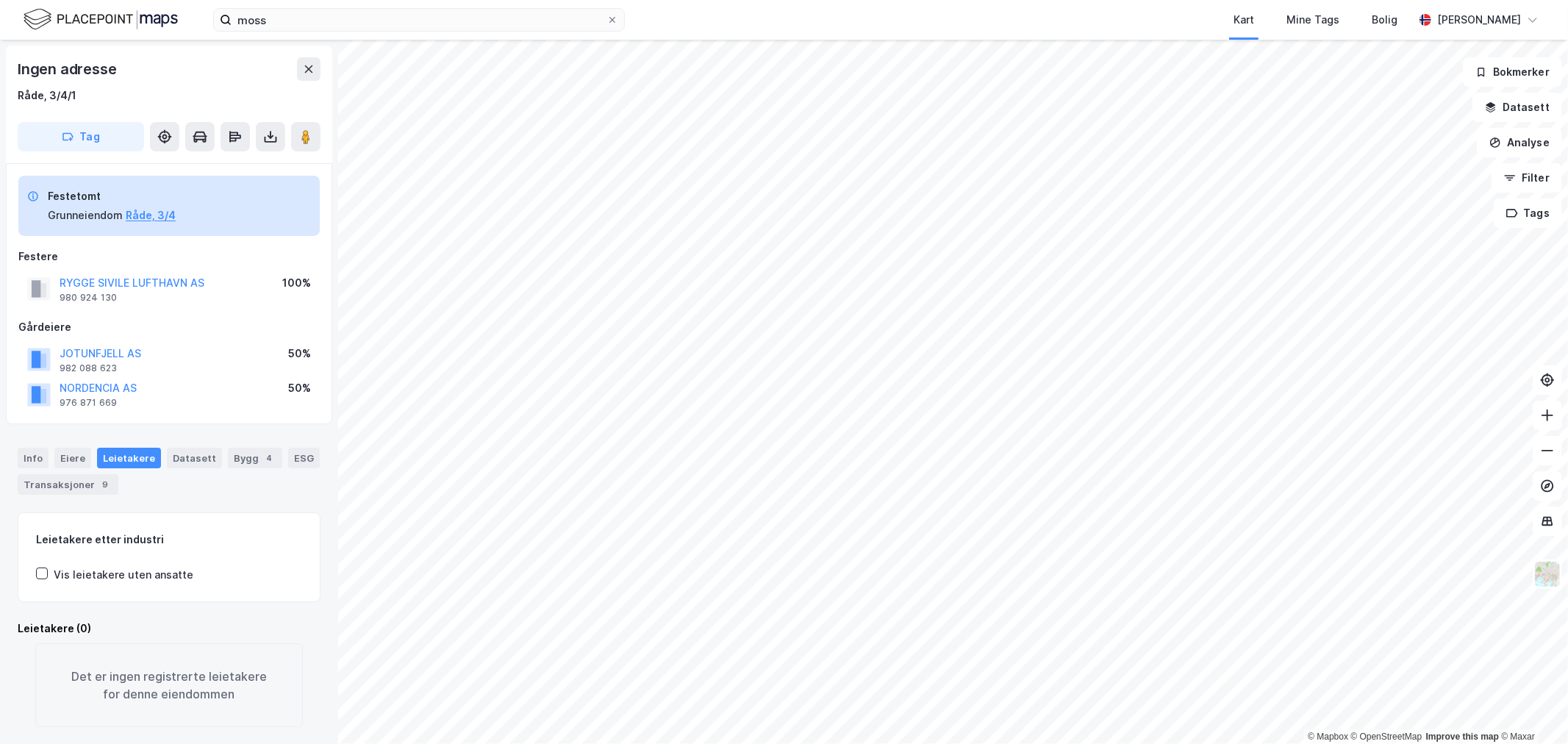
scroll to position [18, 0]
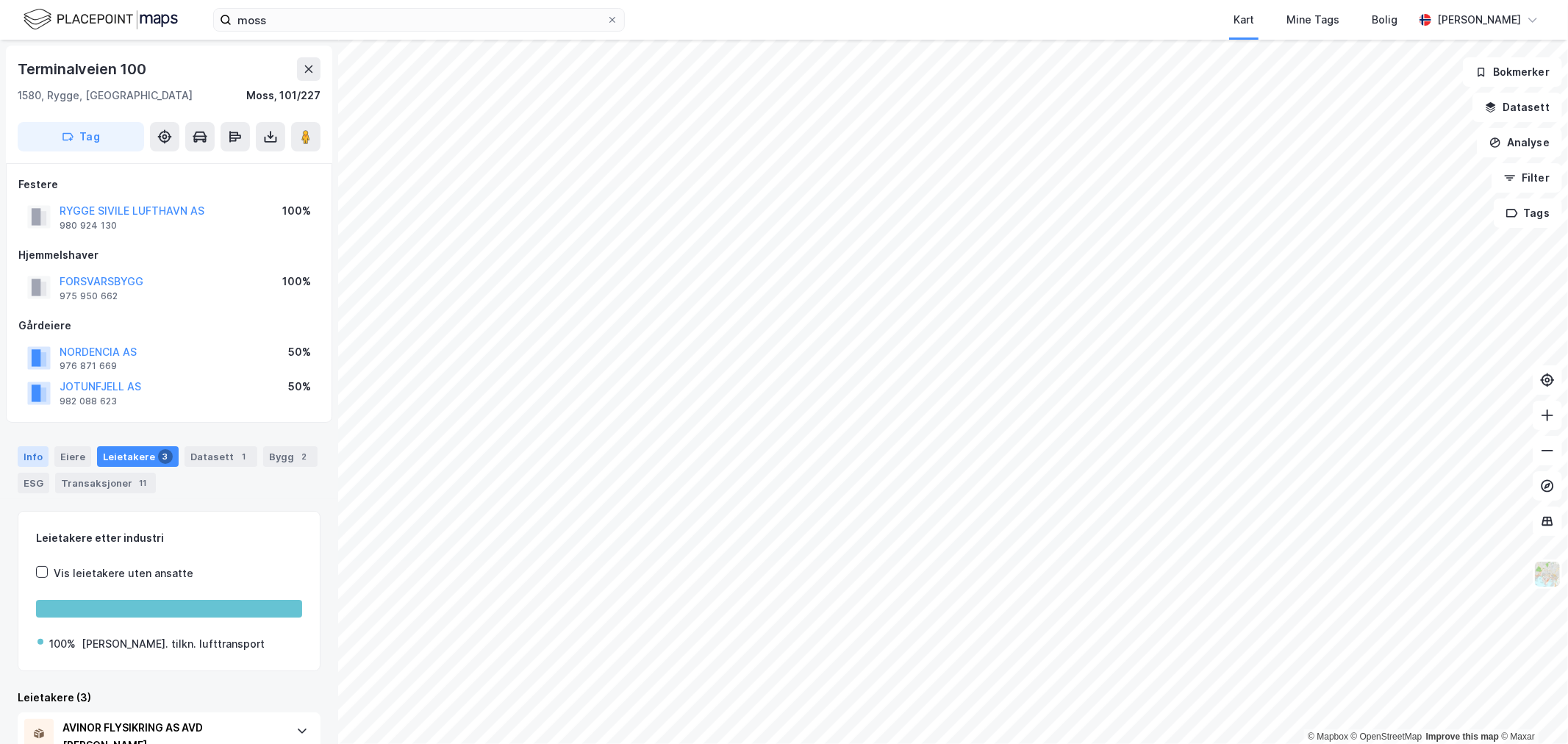
click at [23, 461] on div "Info" at bounding box center [32, 456] width 31 height 21
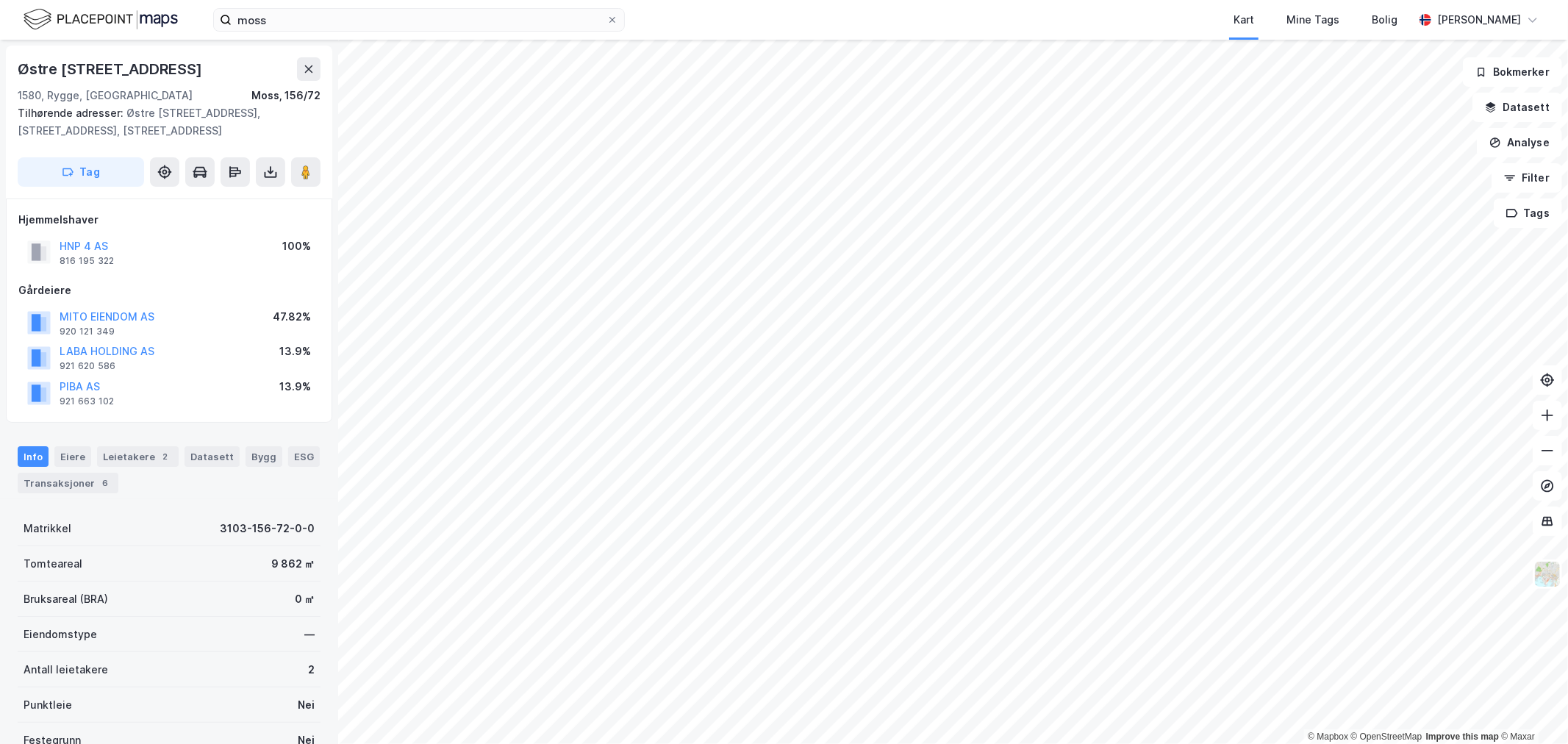
scroll to position [1, 0]
